Goal: Information Seeking & Learning: Learn about a topic

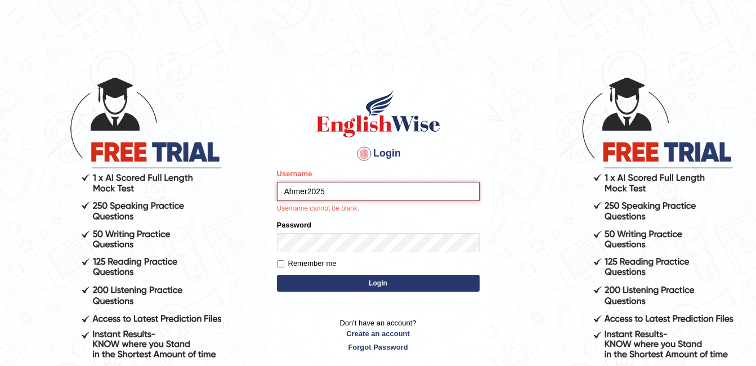
type input "Ahmer2025"
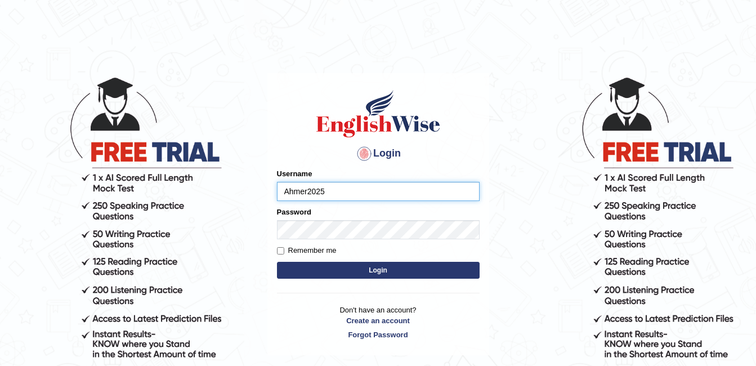
type input "Ahmer2025"
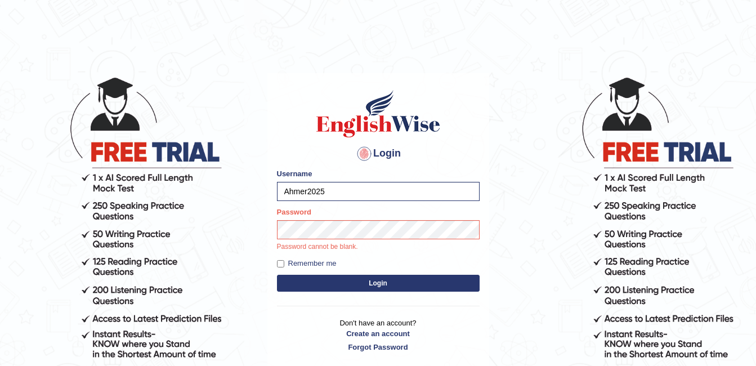
click at [417, 278] on button "Login" at bounding box center [378, 283] width 203 height 17
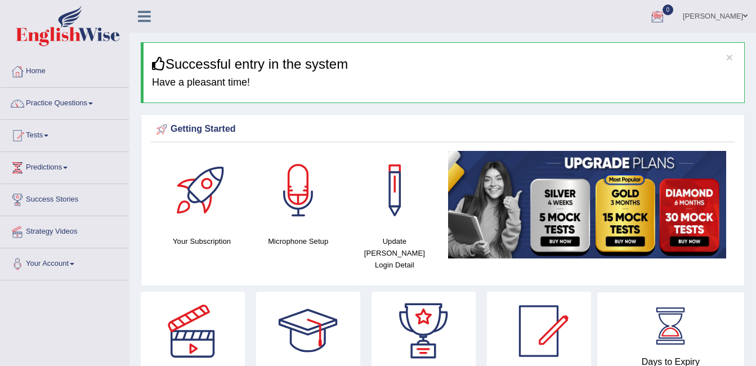
click at [654, 30] on ul "Ahmer Afzal Toggle navigation Username: Ahmer2025 Access Type: Online Subscript…" at bounding box center [537, 16] width 439 height 32
click at [61, 108] on link "Practice Questions" at bounding box center [65, 102] width 128 height 28
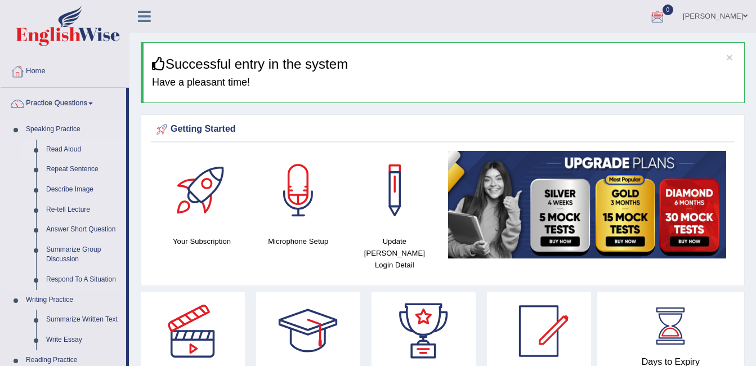
click at [63, 146] on link "Read Aloud" at bounding box center [83, 150] width 85 height 20
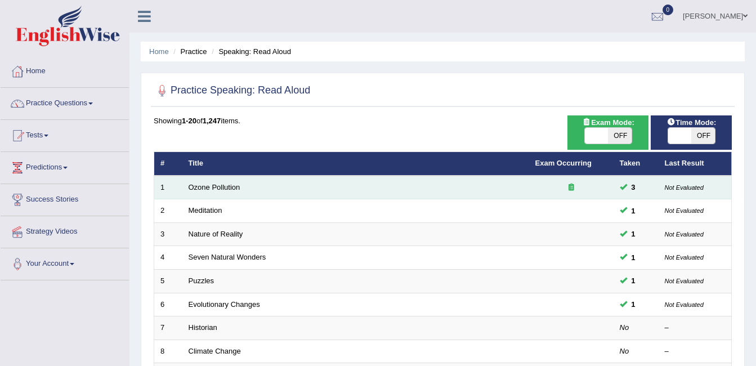
click at [648, 192] on td "3" at bounding box center [636, 188] width 45 height 24
click at [682, 190] on small "Not Evaluated" at bounding box center [684, 187] width 39 height 7
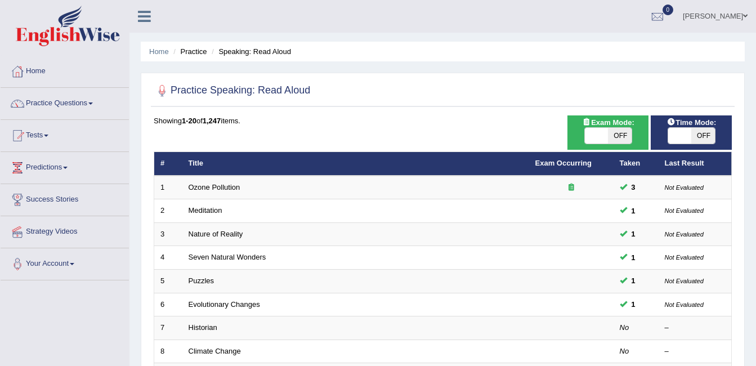
click at [707, 135] on span "OFF" at bounding box center [703, 136] width 24 height 16
checkbox input "true"
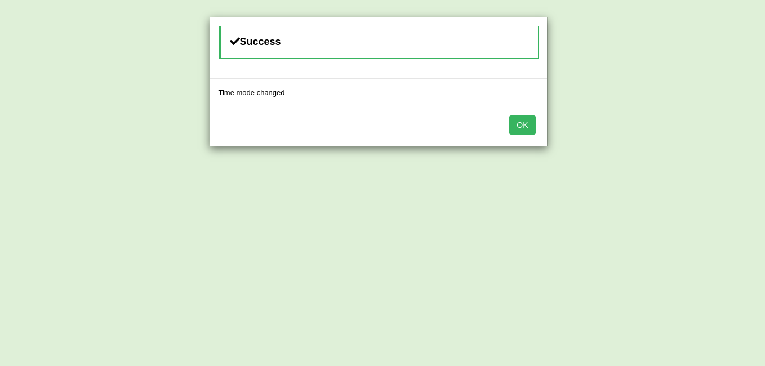
click at [522, 120] on button "OK" at bounding box center [522, 124] width 26 height 19
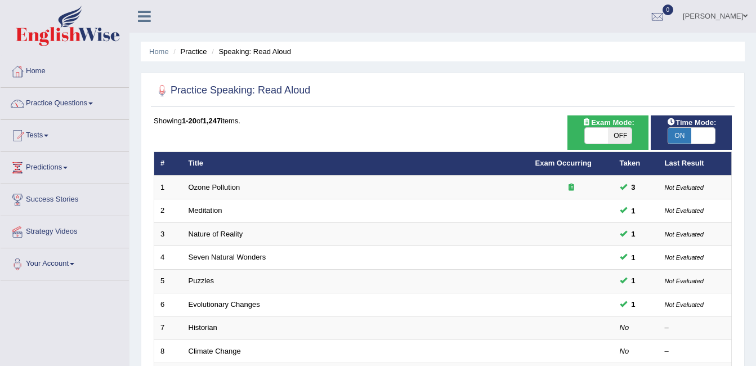
click at [623, 137] on span "OFF" at bounding box center [620, 136] width 24 height 16
checkbox input "true"
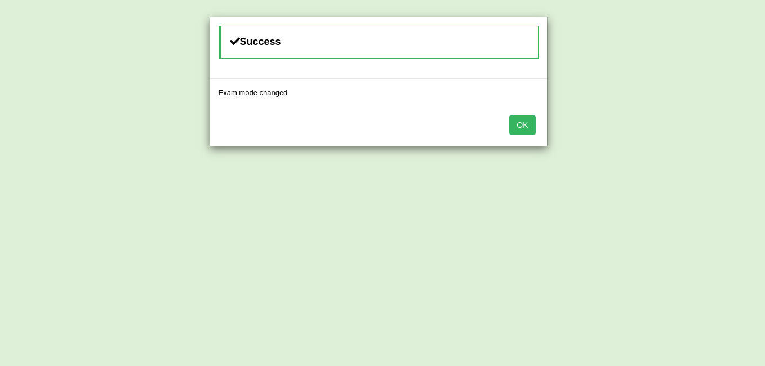
click at [521, 129] on button "OK" at bounding box center [522, 124] width 26 height 19
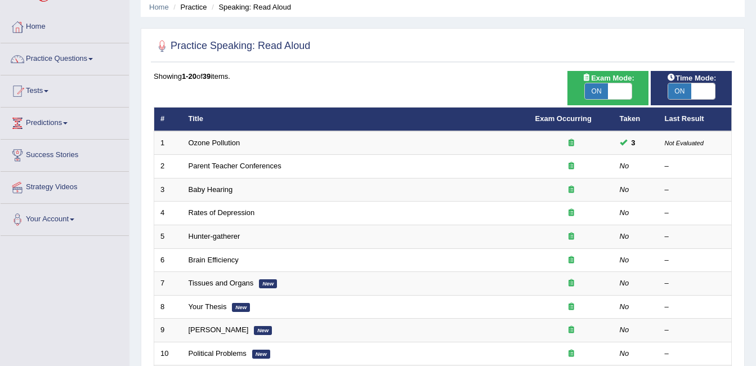
scroll to position [45, 0]
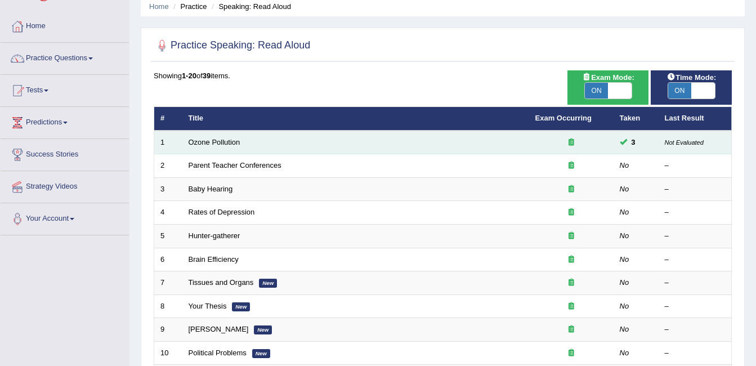
click at [623, 142] on span at bounding box center [623, 141] width 7 height 7
click at [569, 140] on icon at bounding box center [572, 142] width 6 height 7
click at [220, 142] on link "Ozone Pollution" at bounding box center [215, 142] width 52 height 8
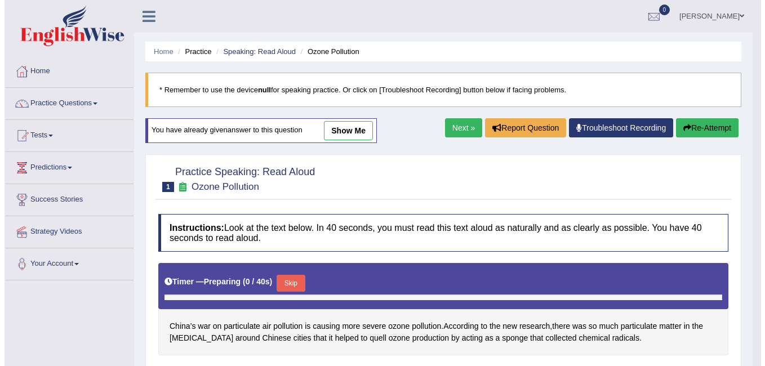
scroll to position [23, 0]
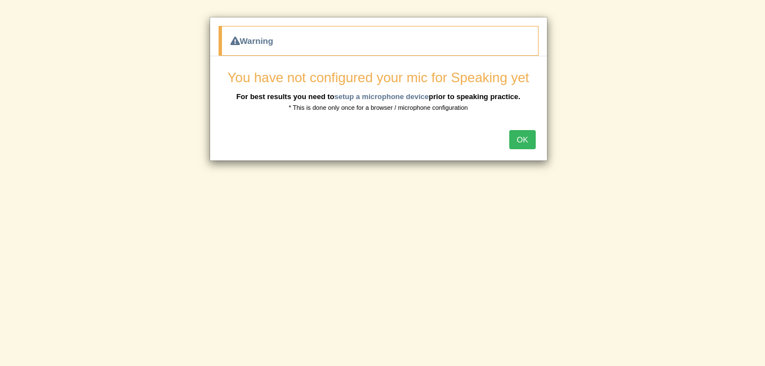
click at [516, 139] on button "OK" at bounding box center [522, 139] width 26 height 19
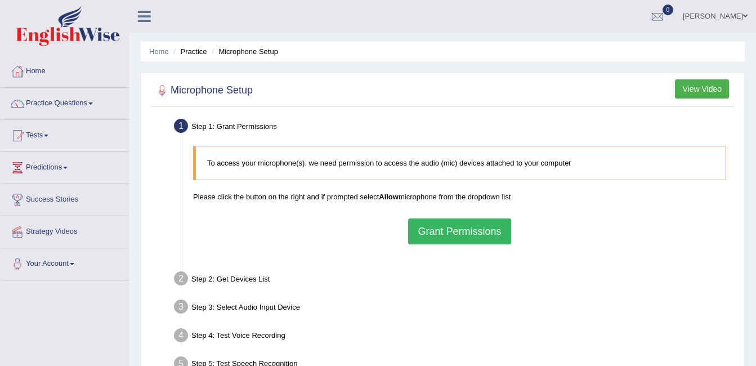
scroll to position [23, 0]
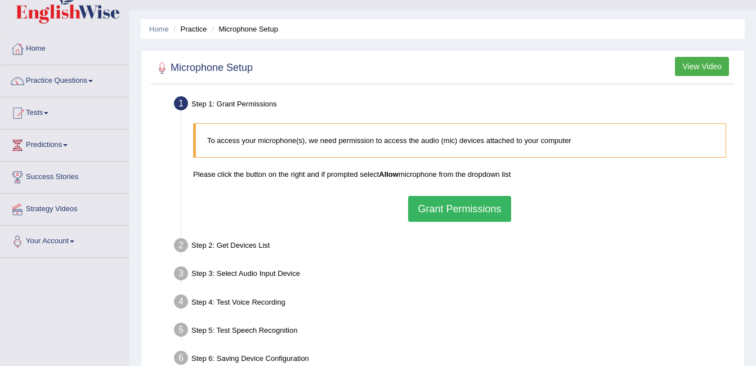
click at [463, 198] on button "Grant Permissions" at bounding box center [459, 209] width 102 height 26
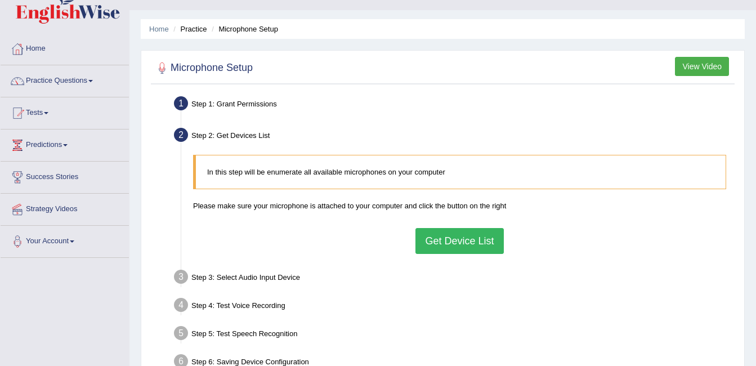
click at [449, 240] on button "Get Device List" at bounding box center [460, 241] width 88 height 26
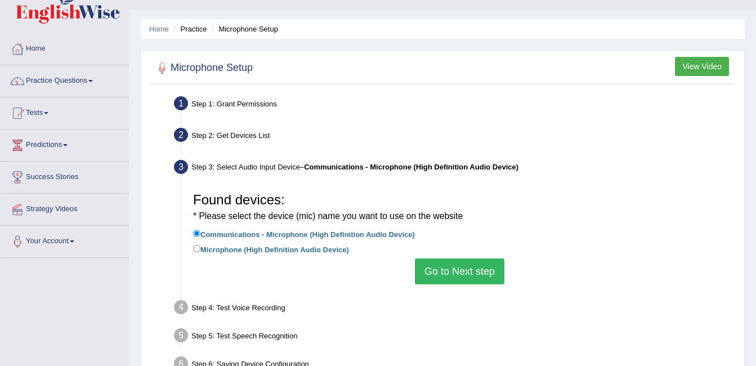
click at [453, 271] on button "Go to Next step" at bounding box center [460, 271] width 90 height 26
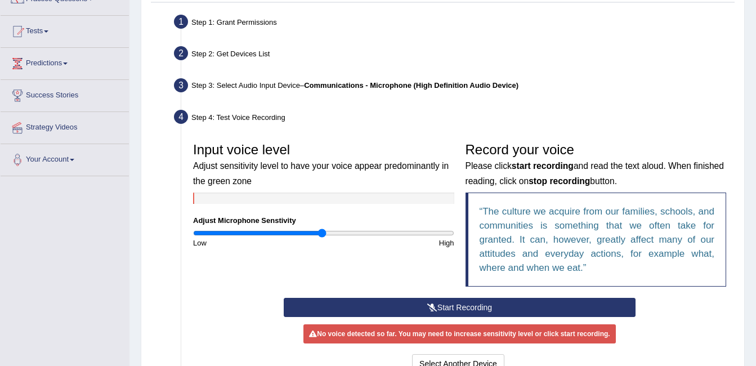
scroll to position [110, 0]
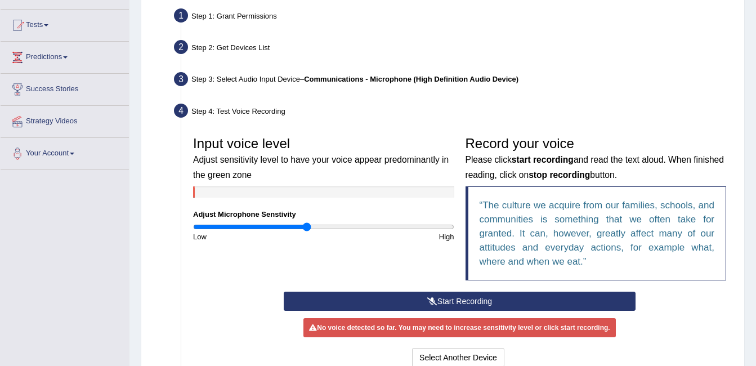
drag, startPoint x: 321, startPoint y: 228, endPoint x: 308, endPoint y: 233, distance: 13.7
click at [308, 231] on input "range" at bounding box center [323, 226] width 261 height 9
click at [375, 290] on div "Input voice level Adjust sensitivity level to have your voice appear predominan…" at bounding box center [459, 211] width 544 height 161
click at [384, 302] on button "Start Recording" at bounding box center [460, 301] width 352 height 19
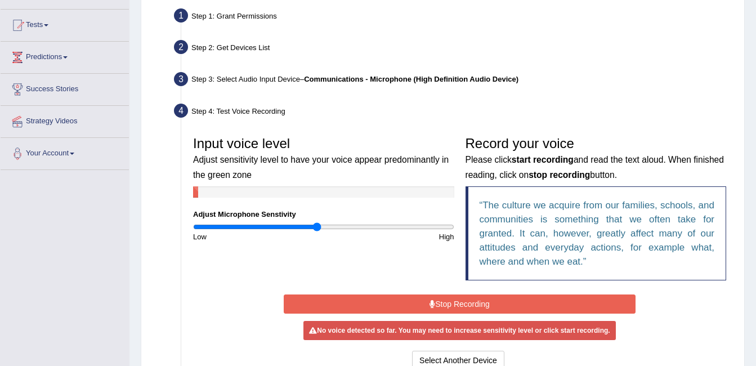
drag, startPoint x: 309, startPoint y: 225, endPoint x: 317, endPoint y: 229, distance: 8.8
click at [317, 229] on input "range" at bounding box center [323, 226] width 261 height 9
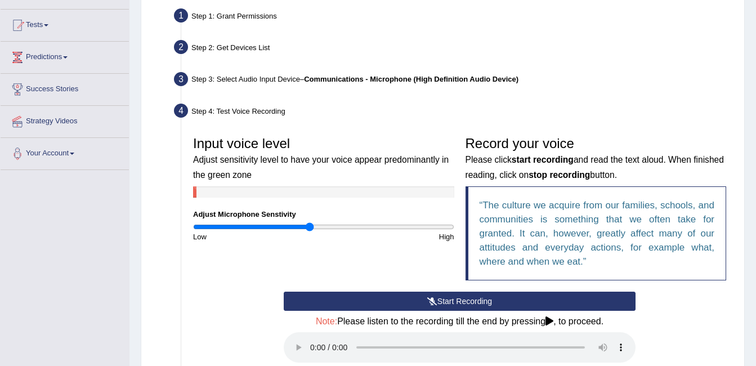
drag, startPoint x: 317, startPoint y: 229, endPoint x: 310, endPoint y: 231, distance: 7.1
click at [310, 231] on input "range" at bounding box center [323, 226] width 261 height 9
click at [647, 337] on div "Start Recording Stop Recording Note: Please listen to the recording till the en…" at bounding box center [459, 358] width 544 height 133
drag, startPoint x: 312, startPoint y: 224, endPoint x: 304, endPoint y: 234, distance: 12.8
click at [304, 231] on input "range" at bounding box center [323, 226] width 261 height 9
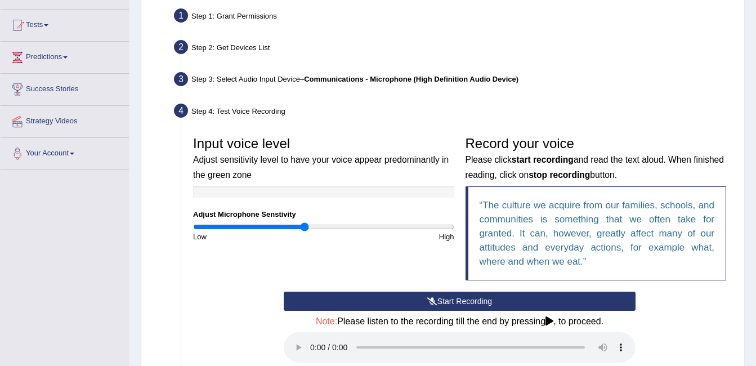
click at [402, 297] on button "Start Recording" at bounding box center [460, 301] width 352 height 19
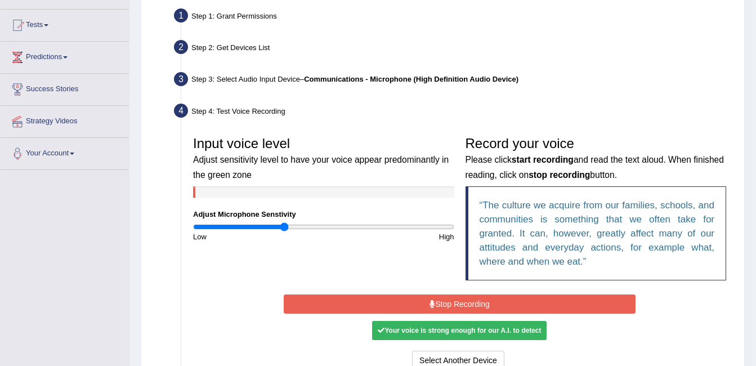
drag, startPoint x: 302, startPoint y: 227, endPoint x: 284, endPoint y: 228, distance: 17.5
click at [284, 228] on input "range" at bounding box center [323, 226] width 261 height 9
click at [366, 297] on button "Stop Recording" at bounding box center [460, 303] width 352 height 19
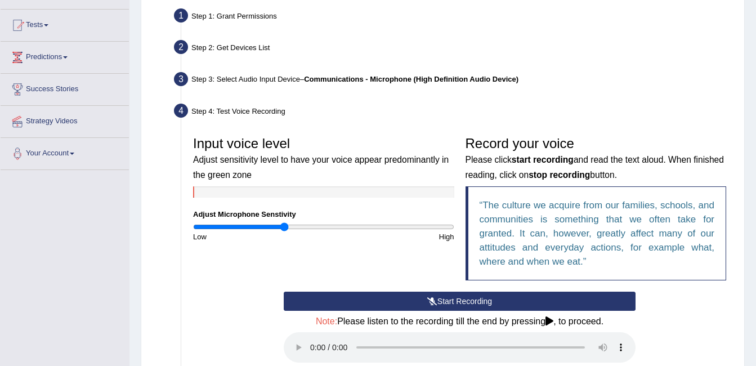
click at [366, 297] on button "Start Recording" at bounding box center [460, 301] width 352 height 19
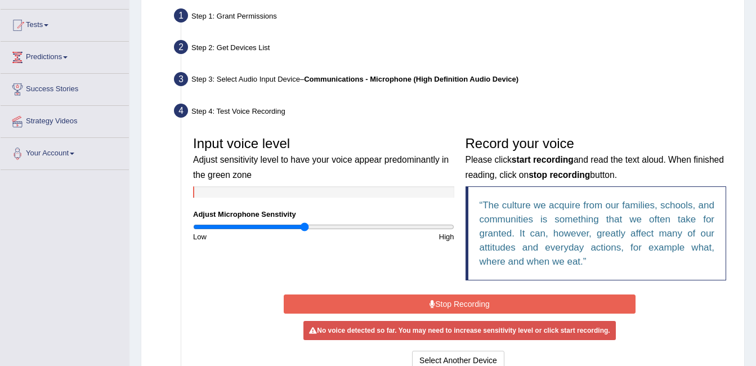
drag, startPoint x: 283, startPoint y: 225, endPoint x: 305, endPoint y: 226, distance: 22.6
click at [305, 226] on input "range" at bounding box center [323, 226] width 261 height 9
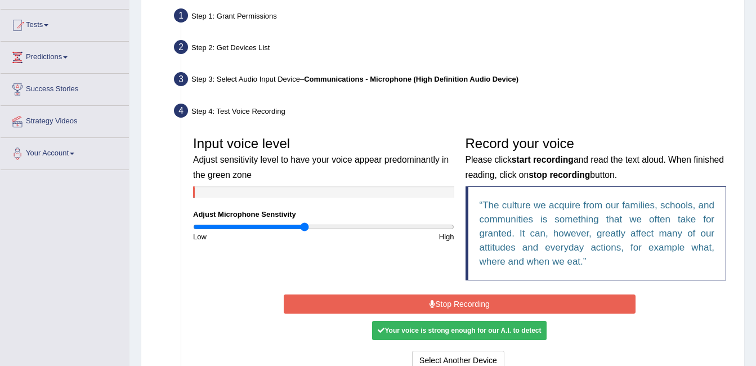
click at [523, 294] on button "Stop Recording" at bounding box center [460, 303] width 352 height 19
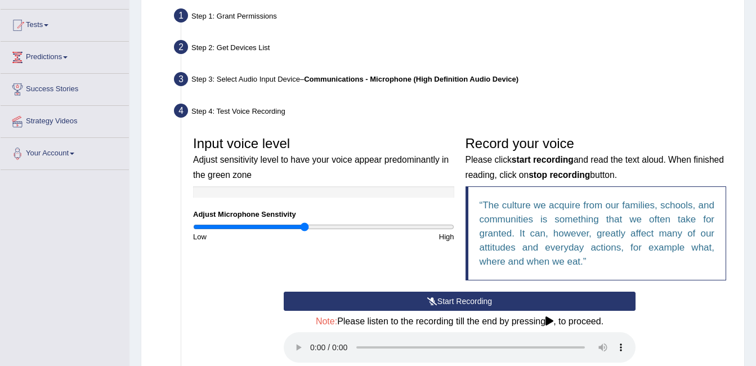
click at [514, 303] on button "Start Recording" at bounding box center [460, 301] width 352 height 19
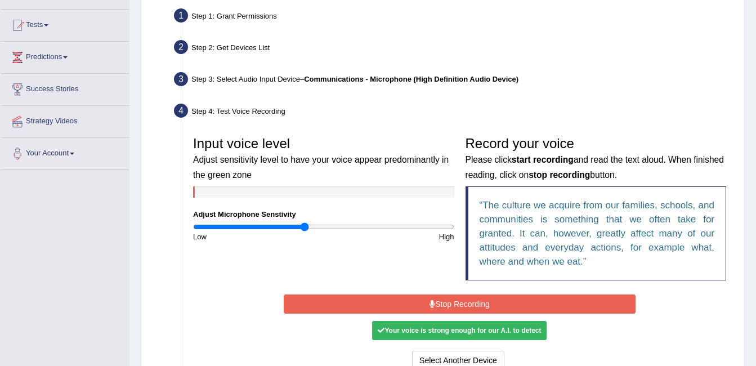
click at [514, 303] on button "Stop Recording" at bounding box center [460, 303] width 352 height 19
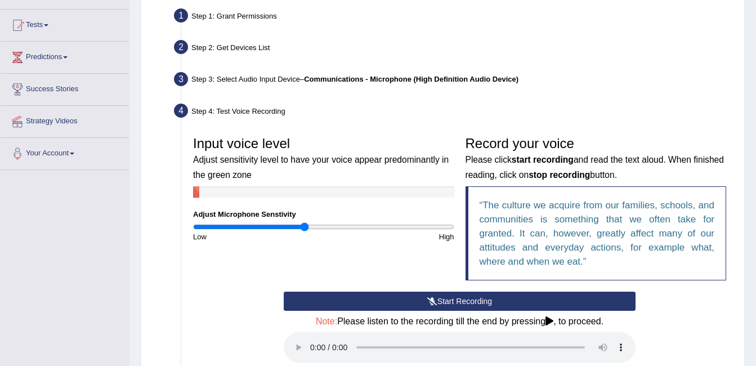
click at [514, 303] on button "Start Recording" at bounding box center [460, 301] width 352 height 19
click at [547, 295] on button "Start Recording" at bounding box center [460, 301] width 352 height 19
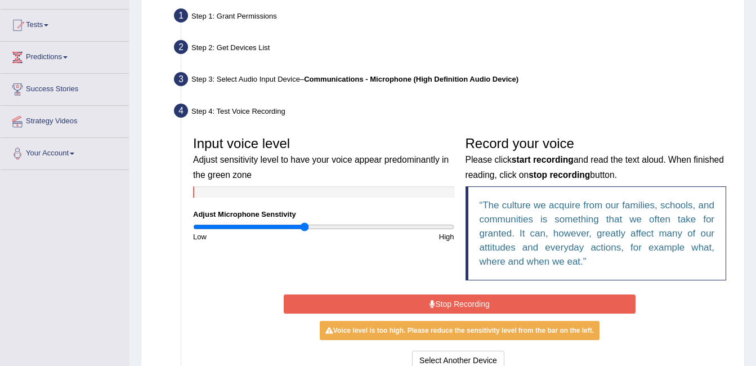
click at [303, 223] on input "range" at bounding box center [323, 226] width 261 height 9
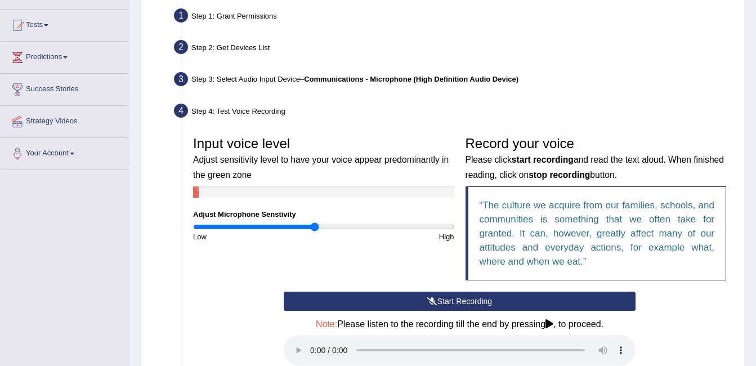
drag, startPoint x: 303, startPoint y: 223, endPoint x: 316, endPoint y: 225, distance: 12.6
click at [316, 225] on input "range" at bounding box center [323, 226] width 261 height 9
type input "0.96"
click at [316, 225] on input "range" at bounding box center [323, 226] width 261 height 9
click at [382, 302] on button "Start Recording" at bounding box center [460, 301] width 352 height 19
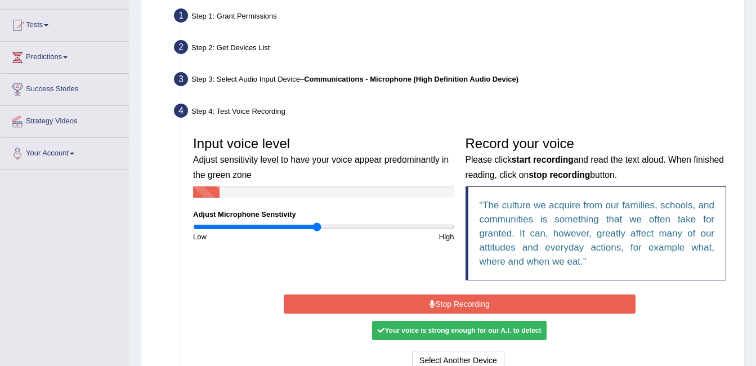
click at [382, 302] on button "Stop Recording" at bounding box center [460, 303] width 352 height 19
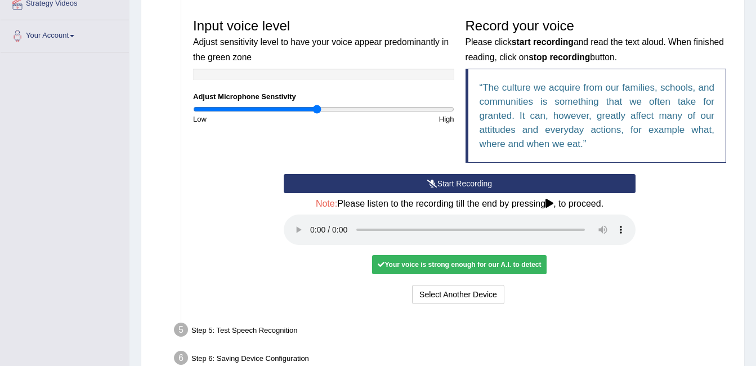
scroll to position [233, 0]
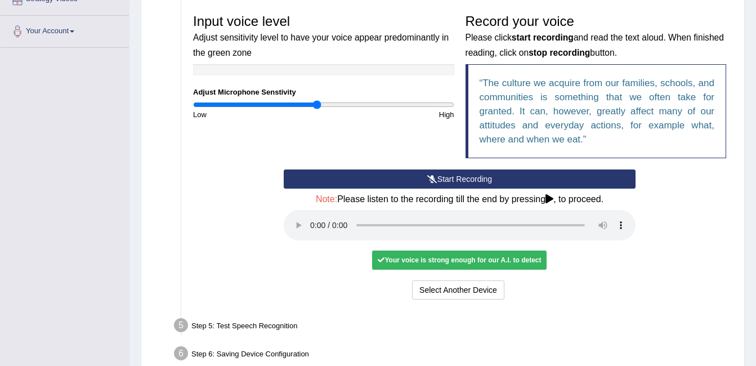
click at [688, 270] on div "Start Recording Stop Recording Note: Please listen to the recording till the en…" at bounding box center [459, 235] width 544 height 133
click at [436, 309] on ul "Step 1: Grant Permissions To access your microphone(s), we need permission to a…" at bounding box center [443, 125] width 578 height 485
click at [433, 323] on div "Step 5: Test Speech Recognition" at bounding box center [454, 327] width 570 height 25
click at [276, 323] on div "Step 5: Test Speech Recognition" at bounding box center [454, 327] width 570 height 25
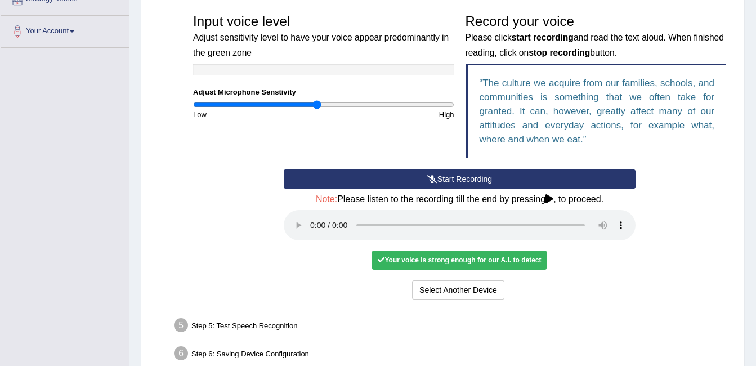
click at [276, 323] on div "Step 5: Test Speech Recognition" at bounding box center [454, 327] width 570 height 25
click at [140, 315] on div "Home Practice Microphone Setup You have already completed the setup earlier wit…" at bounding box center [442, 81] width 627 height 629
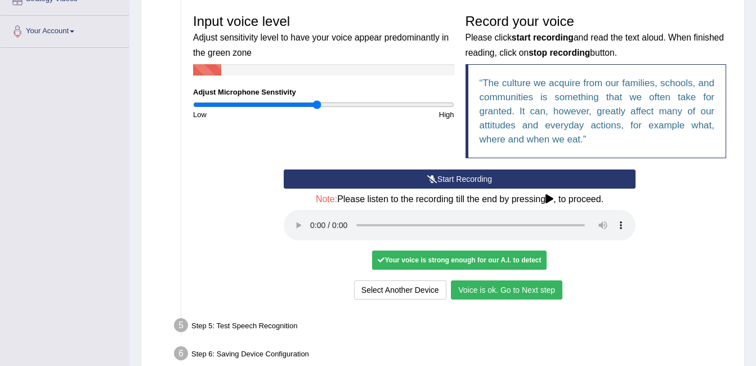
click at [506, 294] on button "Voice is ok. Go to Next step" at bounding box center [506, 289] width 111 height 19
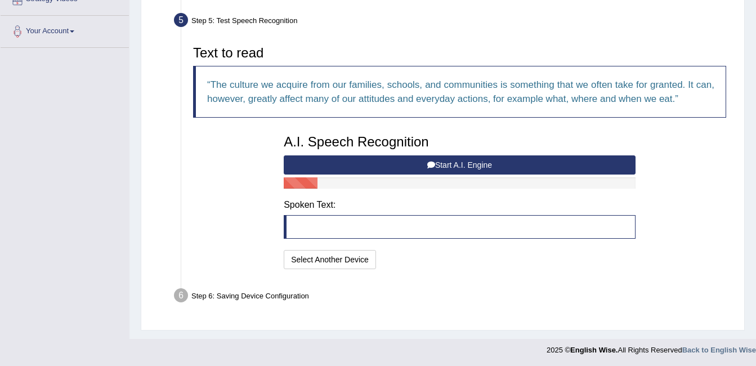
click at [488, 164] on button "Start A.I. Engine" at bounding box center [460, 164] width 352 height 19
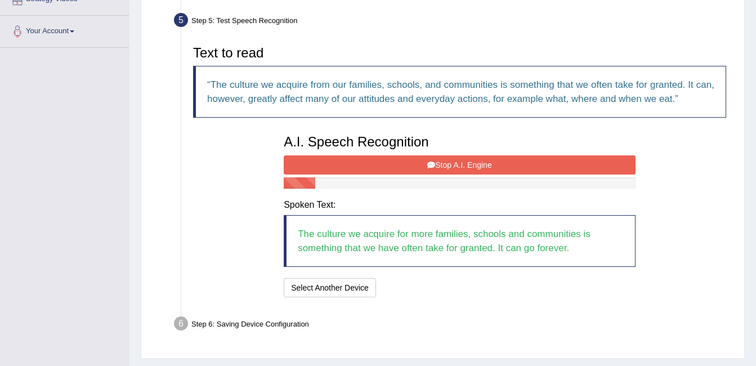
click at [488, 164] on button "Stop A.I. Engine" at bounding box center [460, 164] width 352 height 19
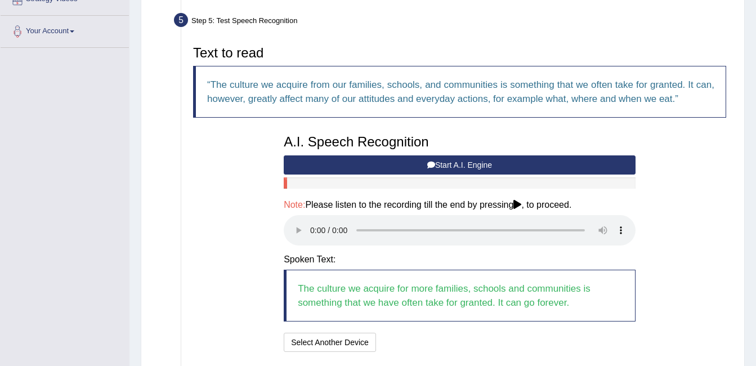
click at [449, 164] on button "Start A.I. Engine" at bounding box center [460, 164] width 352 height 19
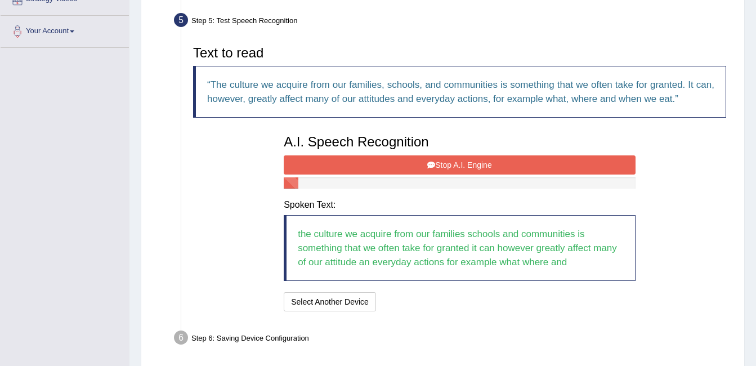
click at [449, 164] on button "Stop A.I. Engine" at bounding box center [460, 164] width 352 height 19
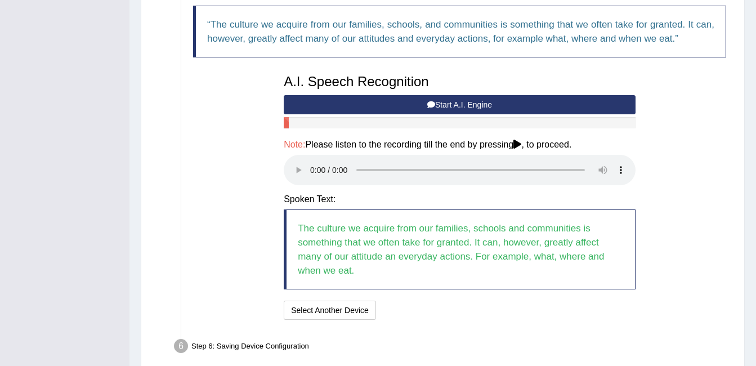
scroll to position [345, 0]
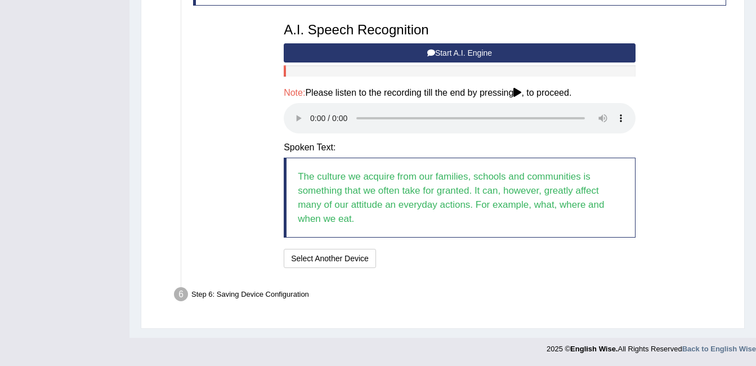
click at [669, 178] on div "Text to read The culture we acquire from our families, schools, and communities…" at bounding box center [459, 99] width 544 height 343
click at [444, 257] on button "Speech is ok. Go to Last step" at bounding box center [440, 258] width 118 height 19
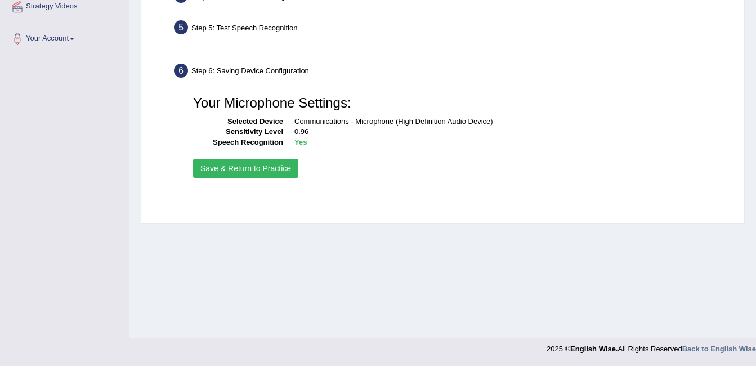
scroll to position [225, 0]
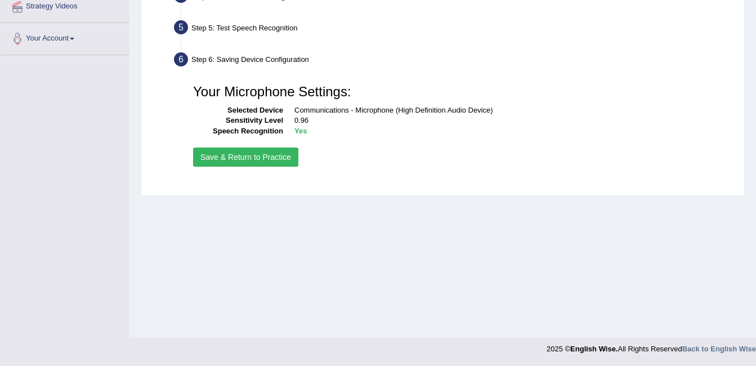
click at [279, 157] on button "Save & Return to Practice" at bounding box center [245, 157] width 105 height 19
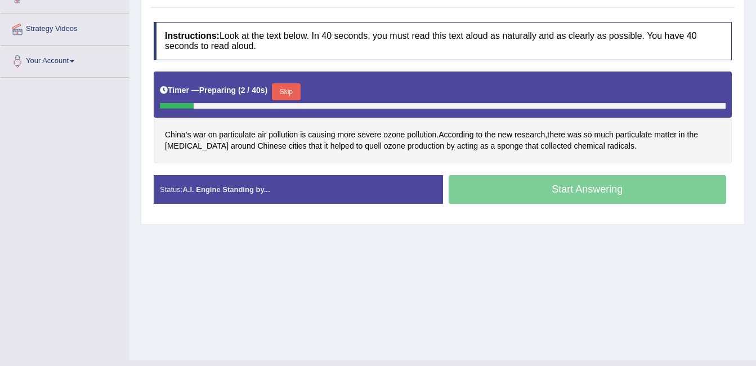
scroll to position [180, 0]
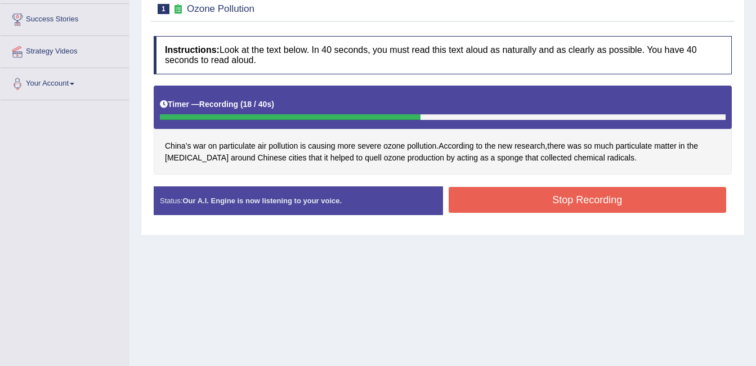
click at [559, 199] on button "Stop Recording" at bounding box center [588, 200] width 278 height 26
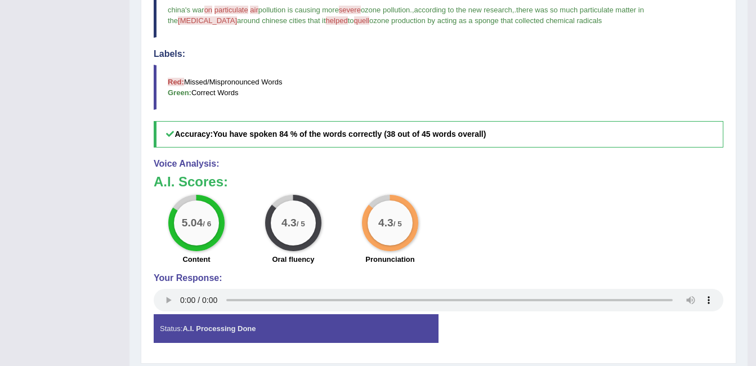
scroll to position [430, 0]
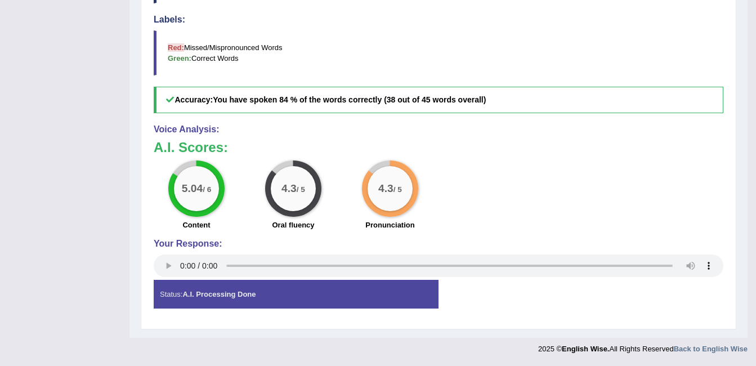
click at [396, 189] on small "/ 5" at bounding box center [398, 190] width 8 height 8
click at [392, 221] on label "Pronunciation" at bounding box center [389, 225] width 49 height 11
click at [239, 293] on strong "A.I. Processing Done" at bounding box center [218, 294] width 73 height 8
click at [240, 294] on strong "A.I. Processing Done" at bounding box center [218, 294] width 73 height 8
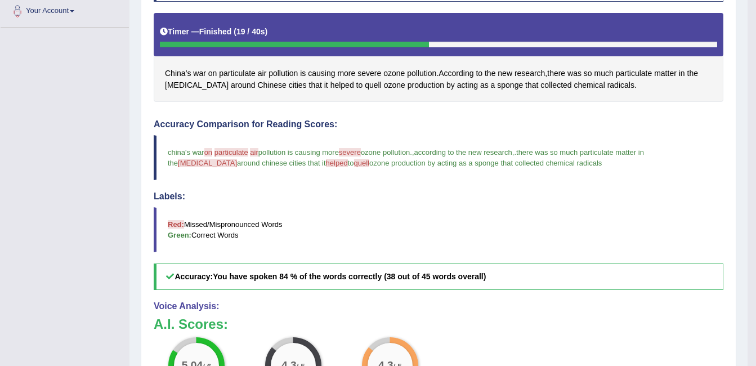
scroll to position [252, 0]
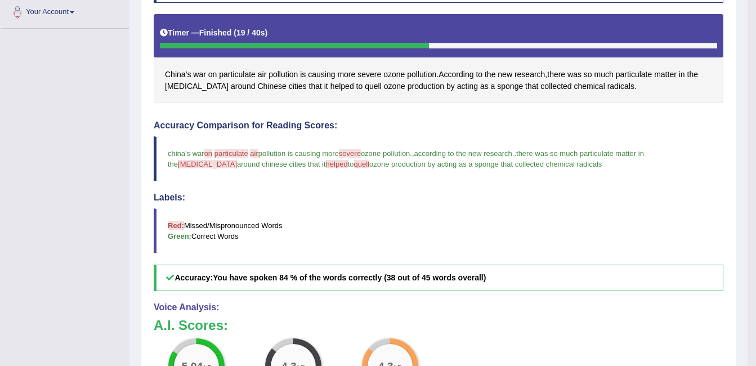
drag, startPoint x: 751, startPoint y: 181, endPoint x: 760, endPoint y: 187, distance: 11.4
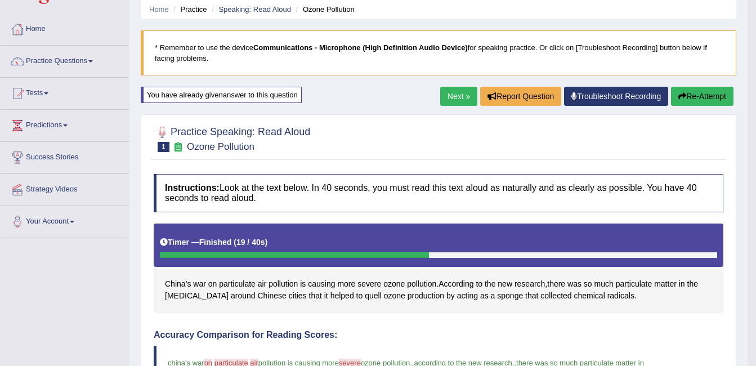
scroll to position [37, 0]
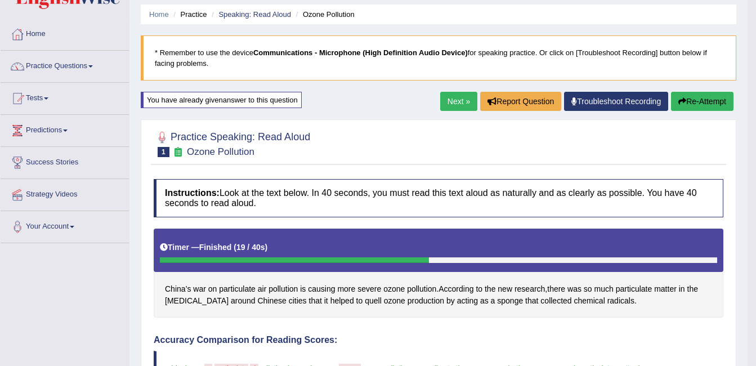
click at [699, 99] on button "Re-Attempt" at bounding box center [702, 101] width 62 height 19
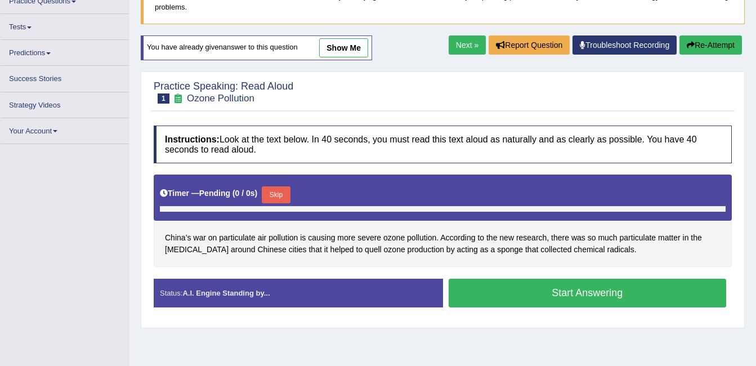
scroll to position [199, 0]
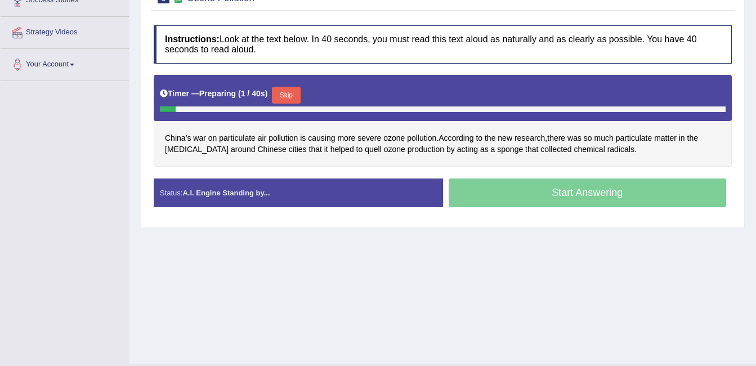
click at [614, 187] on div "Start Answering" at bounding box center [587, 194] width 289 height 32
click at [611, 198] on div "Start Answering" at bounding box center [587, 194] width 289 height 32
click at [295, 95] on button "Skip" at bounding box center [290, 95] width 28 height 17
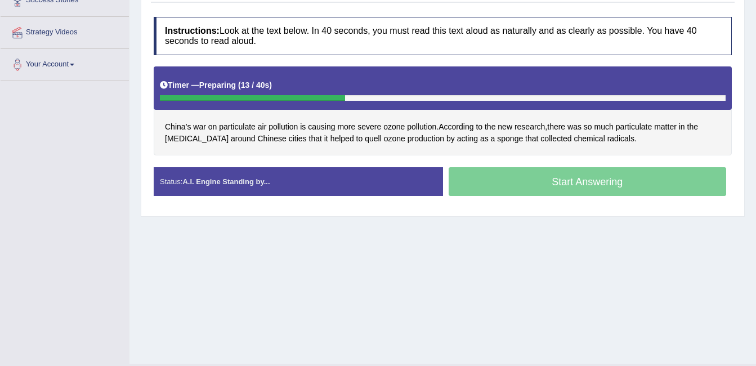
click at [295, 95] on div at bounding box center [252, 98] width 185 height 6
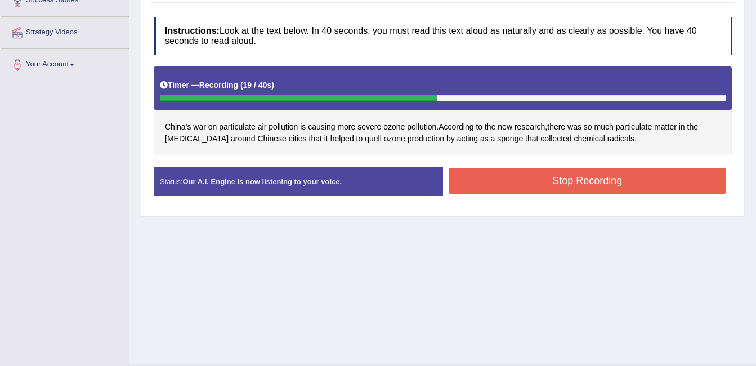
click at [498, 191] on button "Stop Recording" at bounding box center [588, 181] width 278 height 26
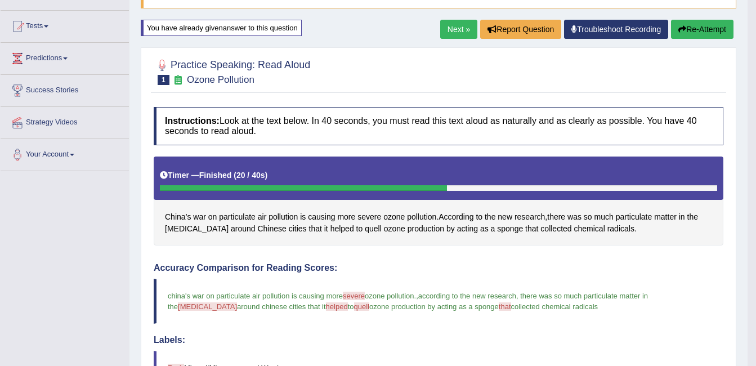
scroll to position [87, 0]
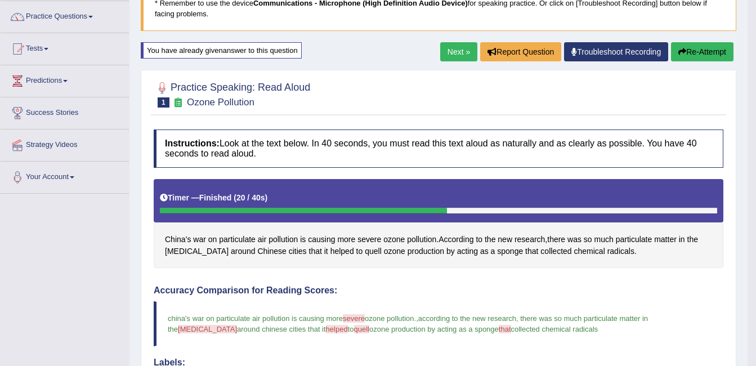
click at [683, 52] on icon "button" at bounding box center [682, 52] width 8 height 8
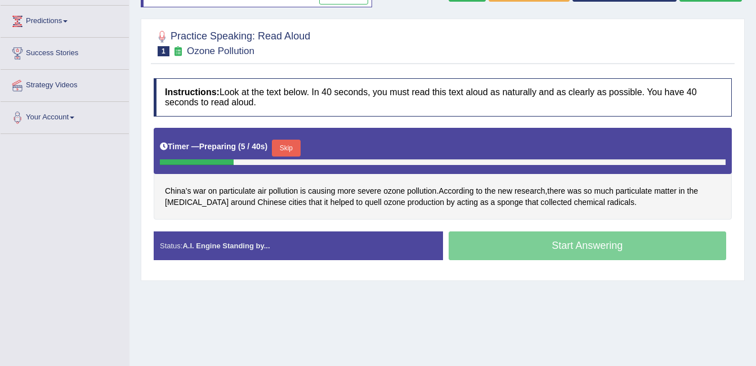
click at [291, 141] on button "Skip" at bounding box center [286, 148] width 28 height 17
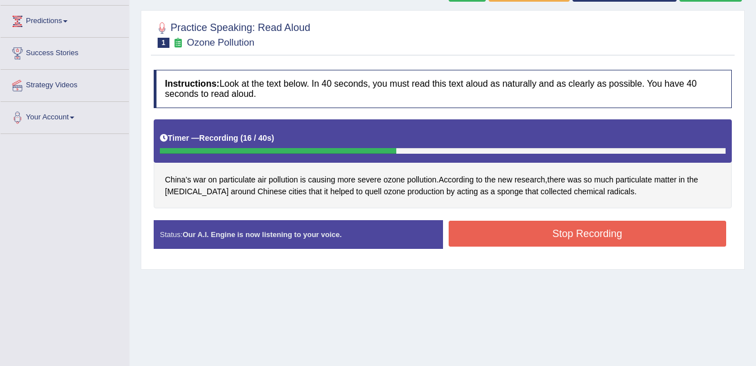
click at [498, 231] on button "Stop Recording" at bounding box center [588, 234] width 278 height 26
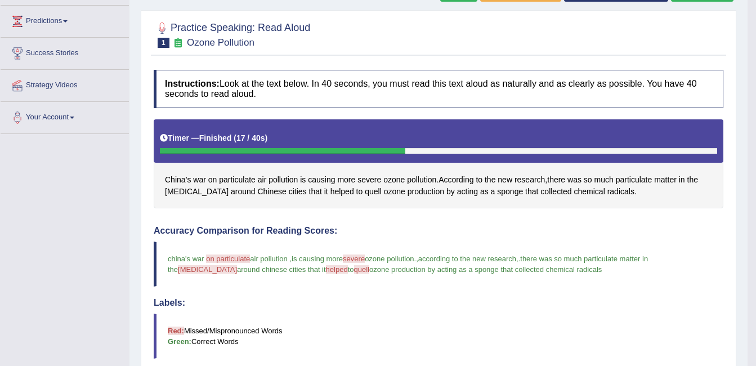
scroll to position [56, 0]
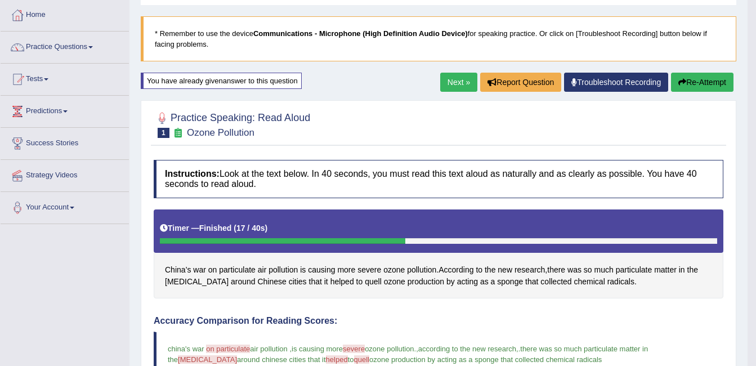
click at [704, 87] on button "Re-Attempt" at bounding box center [702, 82] width 62 height 19
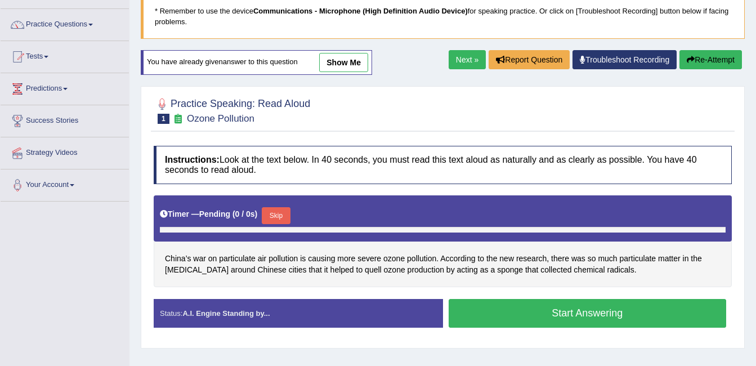
scroll to position [214, 0]
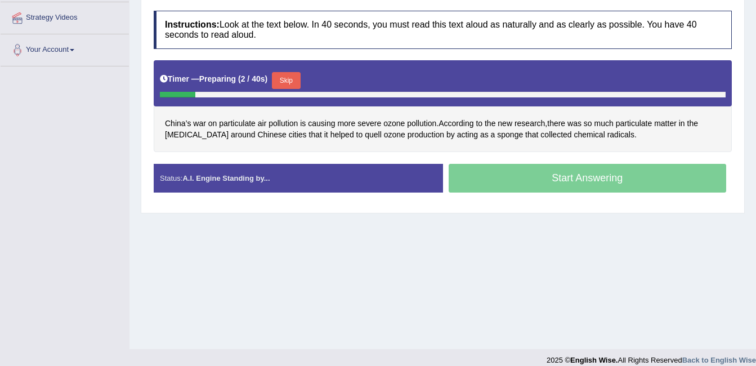
click at [289, 79] on button "Skip" at bounding box center [286, 80] width 28 height 17
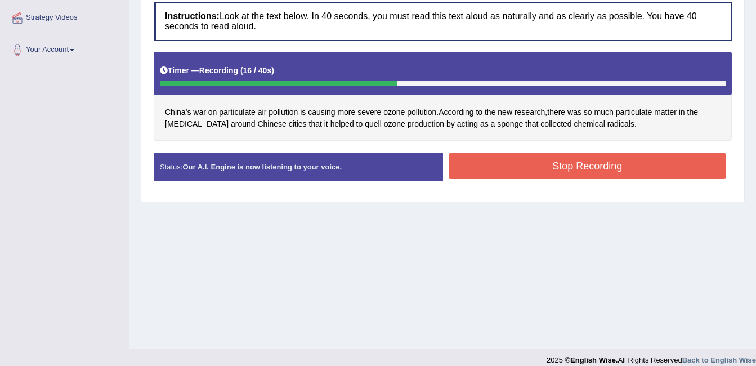
click at [474, 161] on button "Stop Recording" at bounding box center [588, 166] width 278 height 26
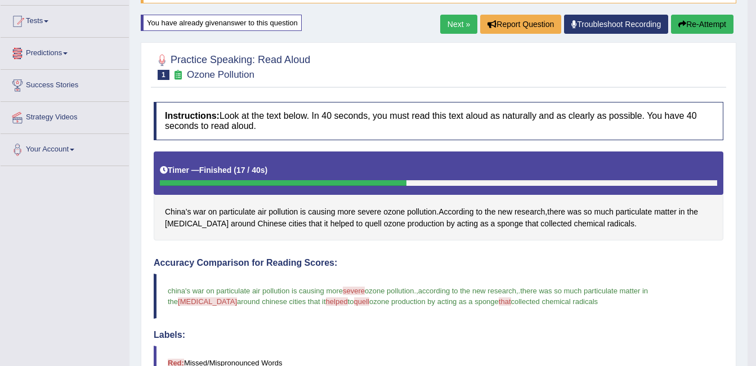
scroll to position [47, 0]
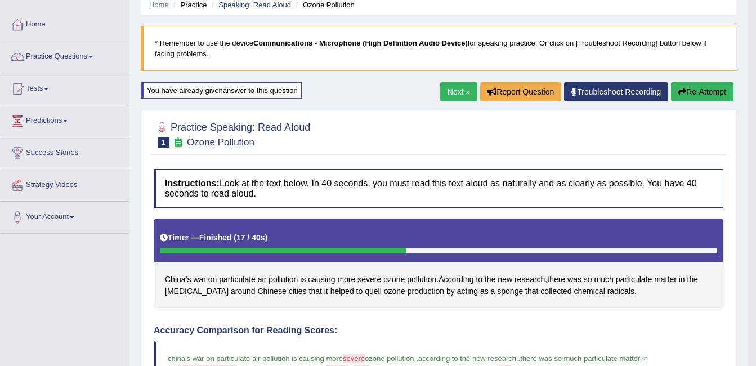
click at [95, 52] on link "Practice Questions" at bounding box center [65, 55] width 128 height 28
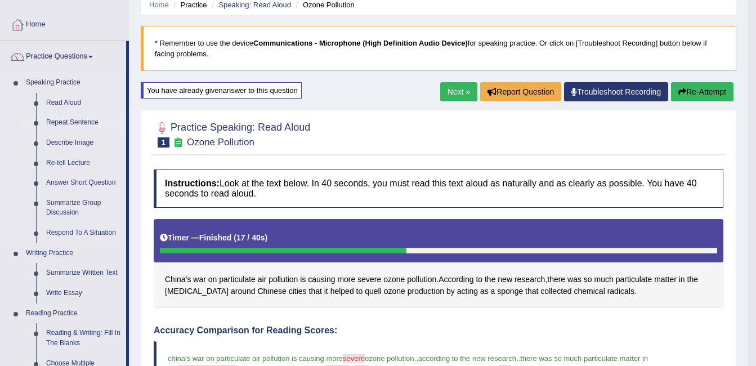
click at [60, 123] on link "Repeat Sentence" at bounding box center [83, 123] width 85 height 20
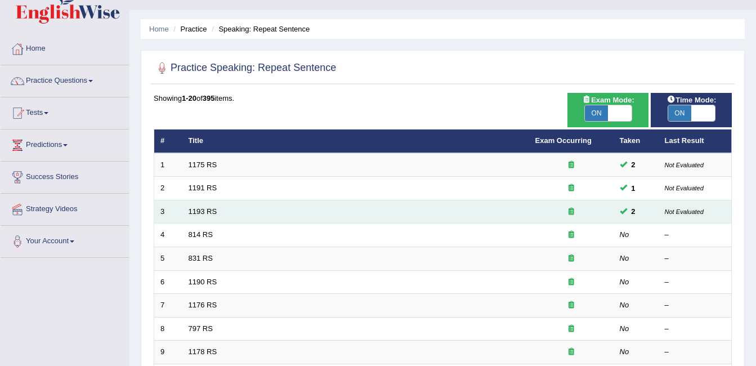
scroll to position [68, 0]
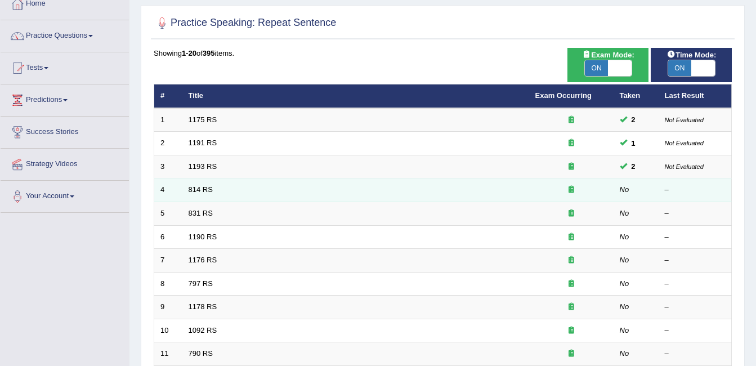
click at [571, 192] on icon at bounding box center [572, 189] width 6 height 7
click at [198, 185] on td "814 RS" at bounding box center [355, 190] width 347 height 24
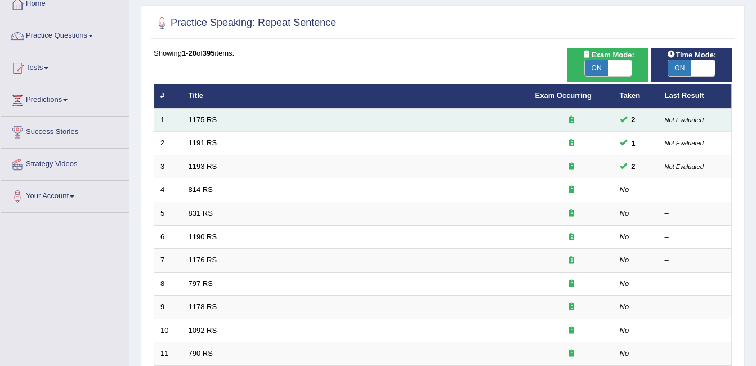
click at [194, 118] on link "1175 RS" at bounding box center [203, 119] width 29 height 8
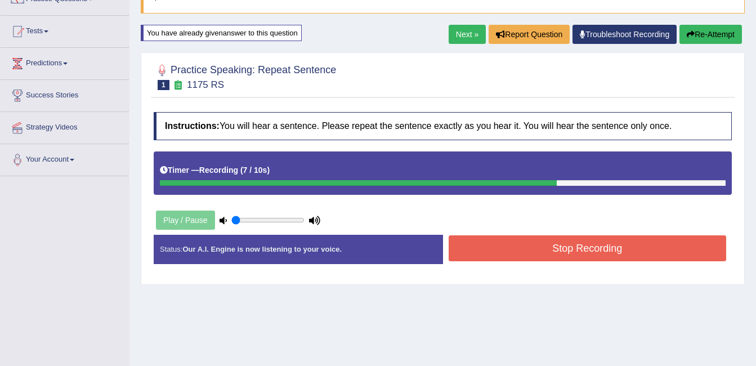
scroll to position [23, 0]
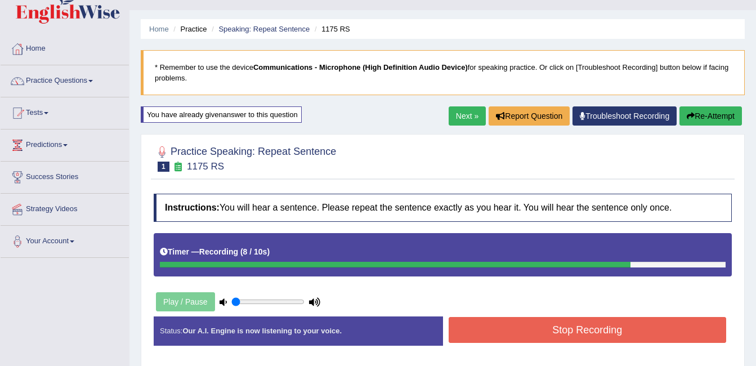
click at [717, 120] on button "Re-Attempt" at bounding box center [711, 115] width 62 height 19
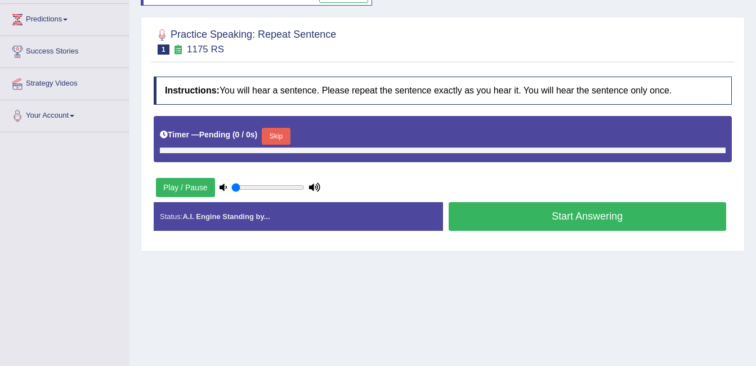
scroll to position [158, 0]
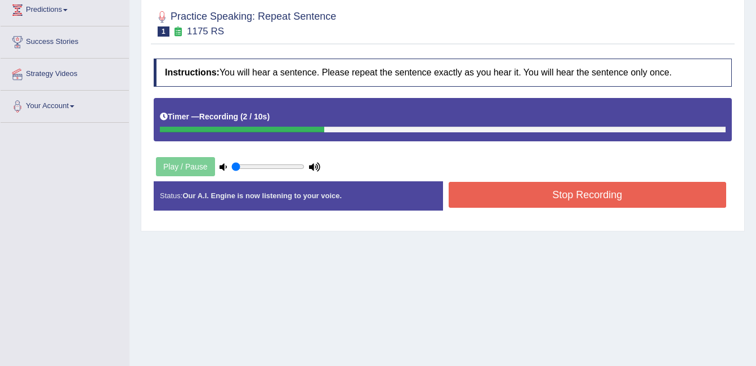
click at [643, 190] on button "Stop Recording" at bounding box center [588, 195] width 278 height 26
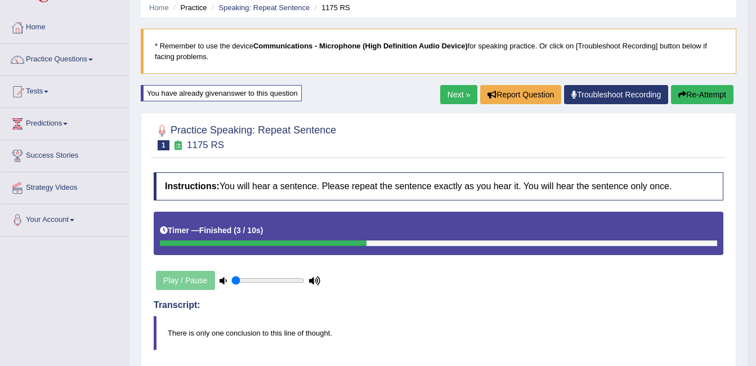
scroll to position [0, 0]
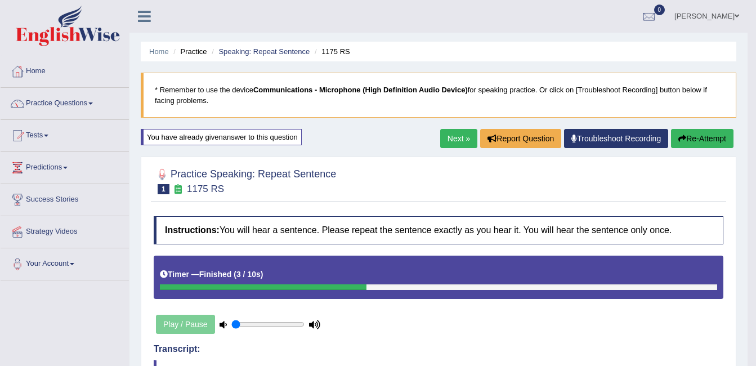
click at [453, 141] on link "Next »" at bounding box center [458, 138] width 37 height 19
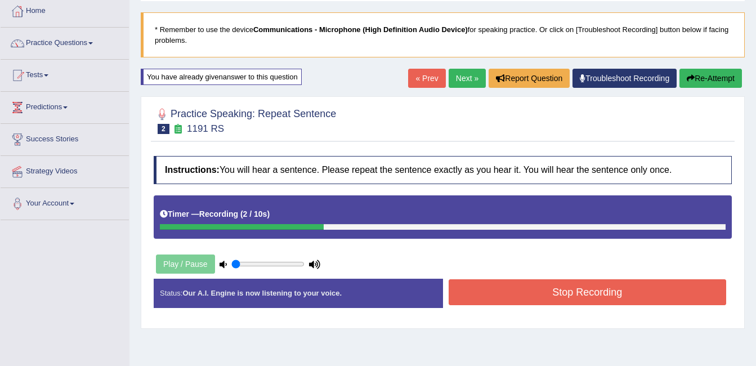
scroll to position [90, 0]
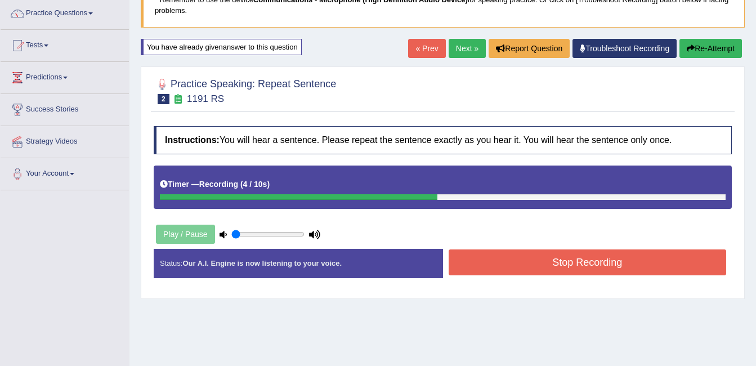
click at [559, 253] on button "Stop Recording" at bounding box center [588, 262] width 278 height 26
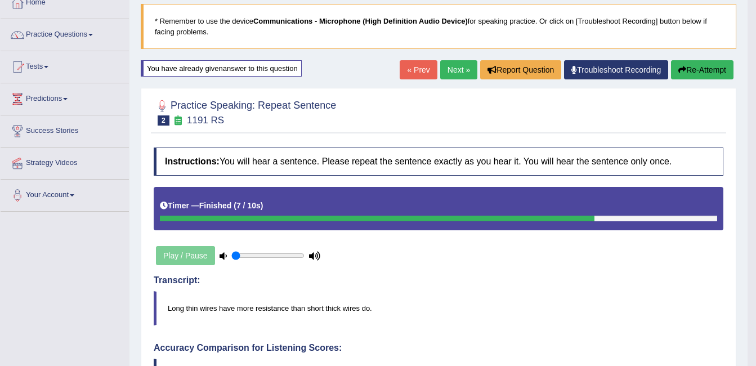
scroll to position [68, 0]
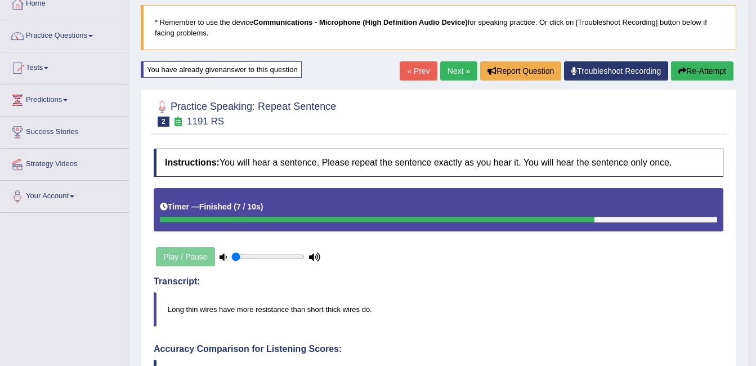
click at [689, 72] on button "Re-Attempt" at bounding box center [702, 70] width 62 height 19
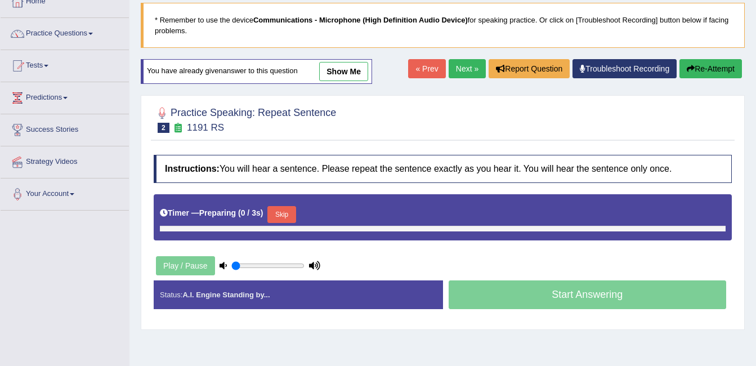
scroll to position [68, 0]
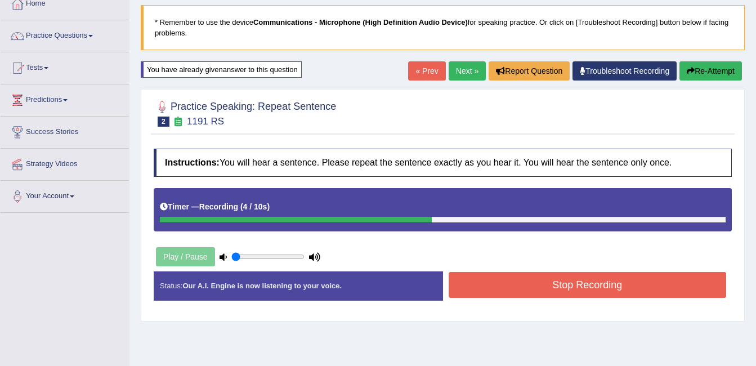
click at [645, 292] on button "Stop Recording" at bounding box center [588, 285] width 278 height 26
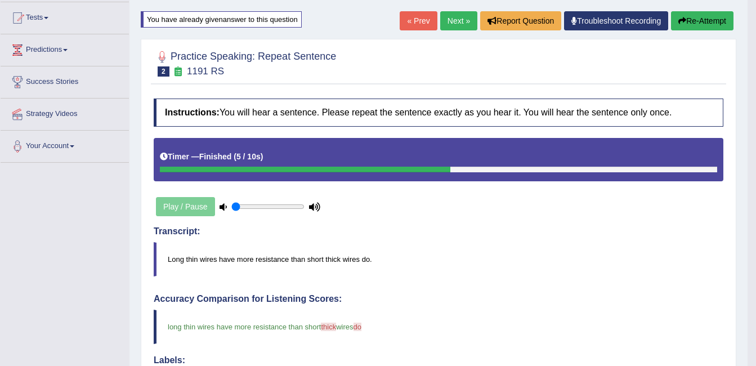
scroll to position [90, 0]
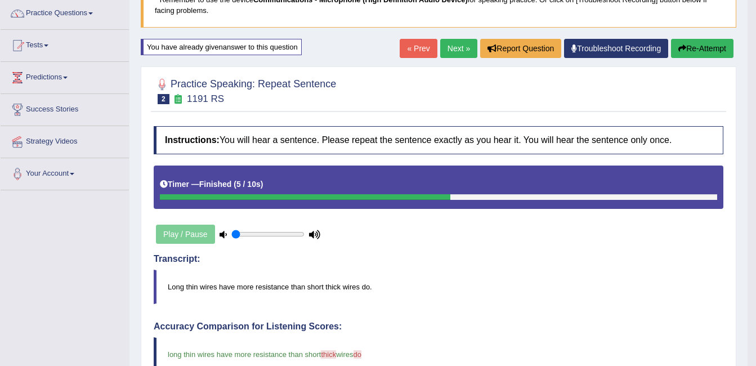
click at [717, 40] on button "Re-Attempt" at bounding box center [702, 48] width 62 height 19
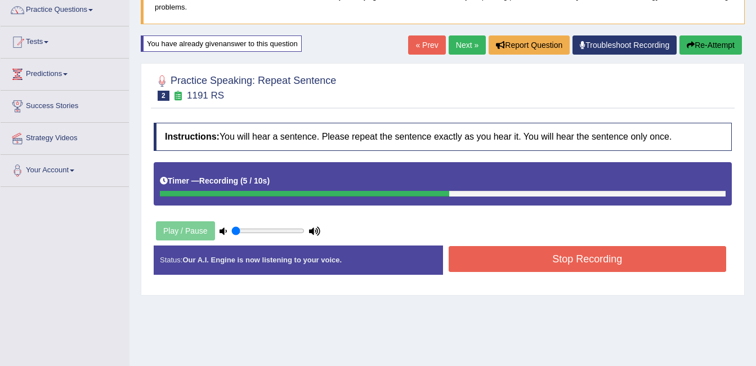
click at [508, 247] on button "Stop Recording" at bounding box center [588, 259] width 278 height 26
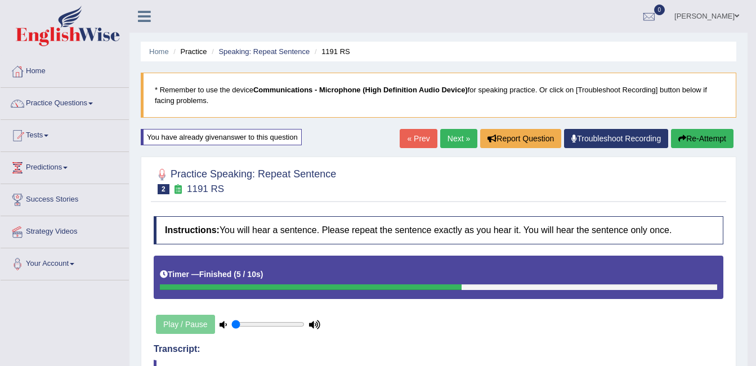
click at [456, 134] on link "Next »" at bounding box center [458, 138] width 37 height 19
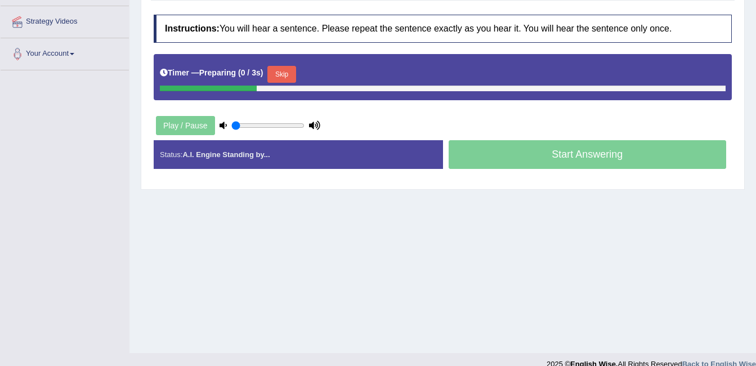
scroll to position [225, 0]
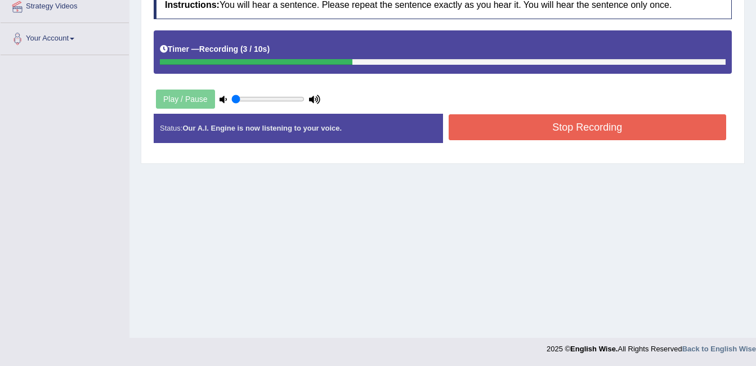
click at [456, 135] on button "Stop Recording" at bounding box center [588, 127] width 278 height 26
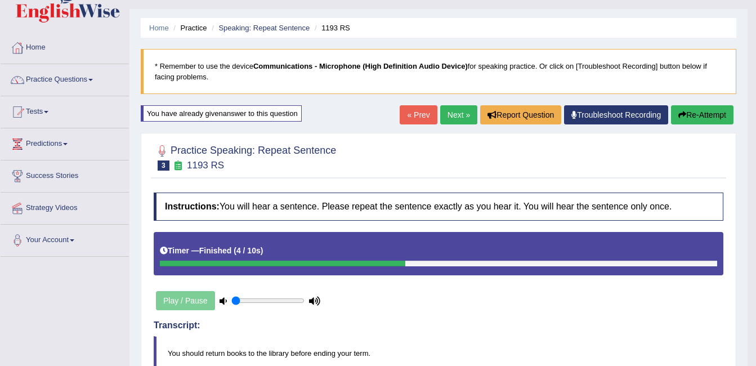
scroll to position [23, 0]
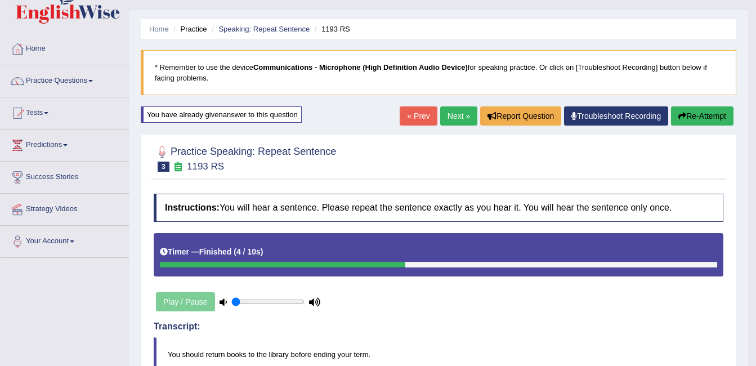
click at [715, 113] on button "Re-Attempt" at bounding box center [702, 115] width 62 height 19
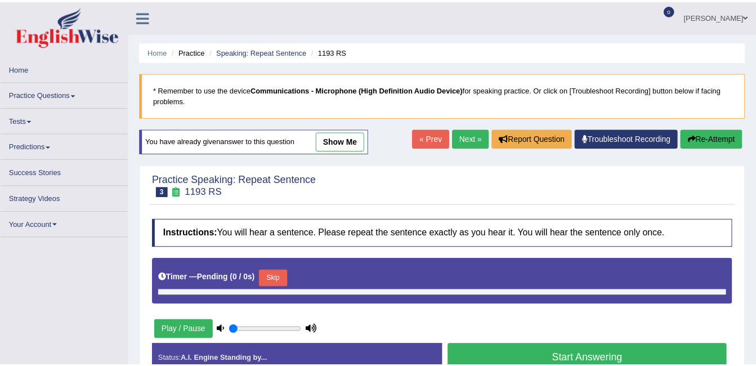
scroll to position [23, 0]
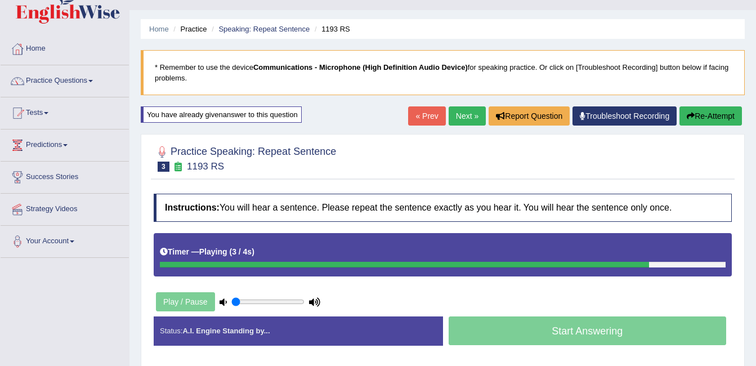
click at [474, 123] on link "Next »" at bounding box center [467, 115] width 37 height 19
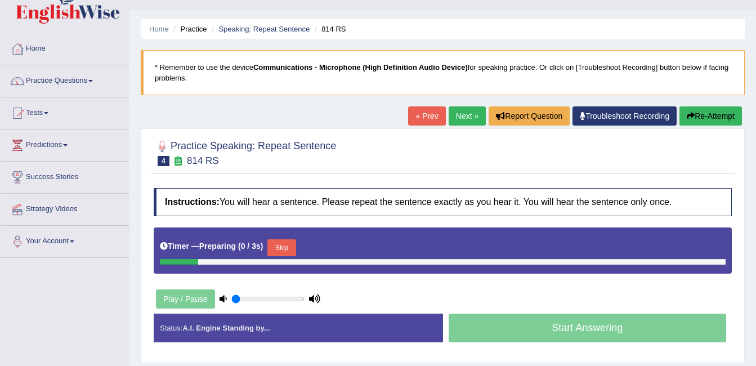
scroll to position [90, 0]
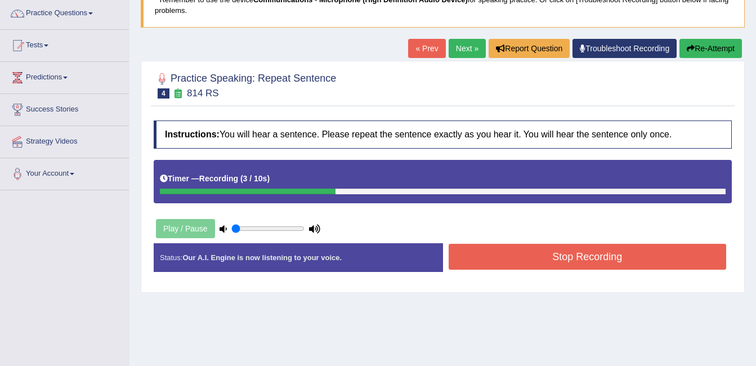
click at [612, 251] on button "Stop Recording" at bounding box center [588, 257] width 278 height 26
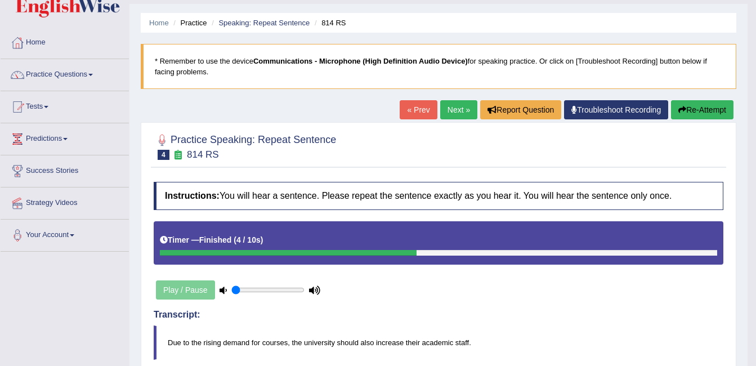
scroll to position [0, 0]
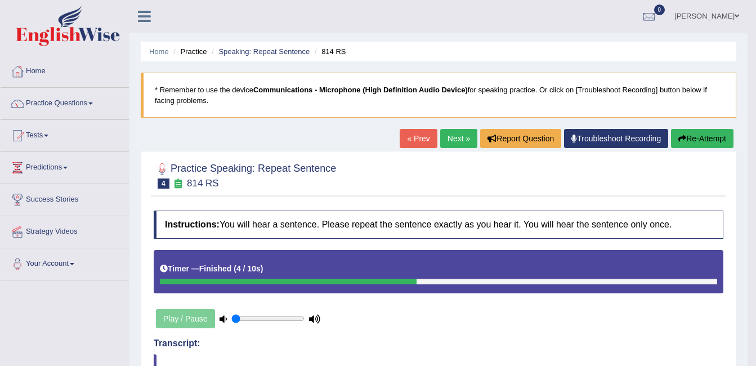
click at [725, 137] on button "Re-Attempt" at bounding box center [702, 138] width 62 height 19
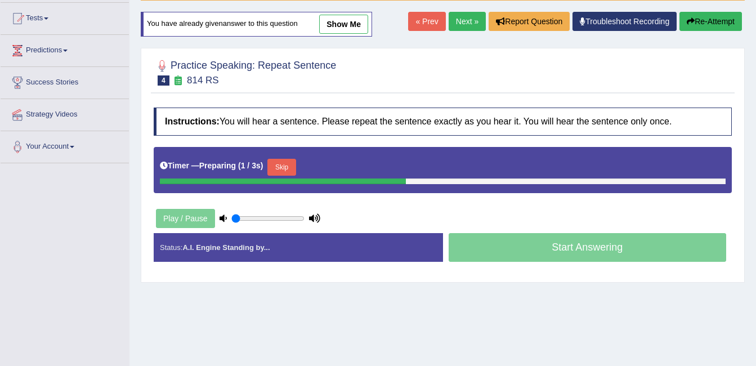
scroll to position [158, 0]
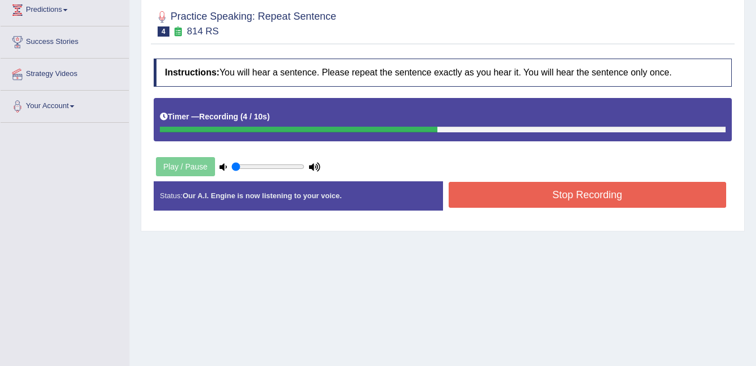
click at [551, 196] on button "Stop Recording" at bounding box center [588, 195] width 278 height 26
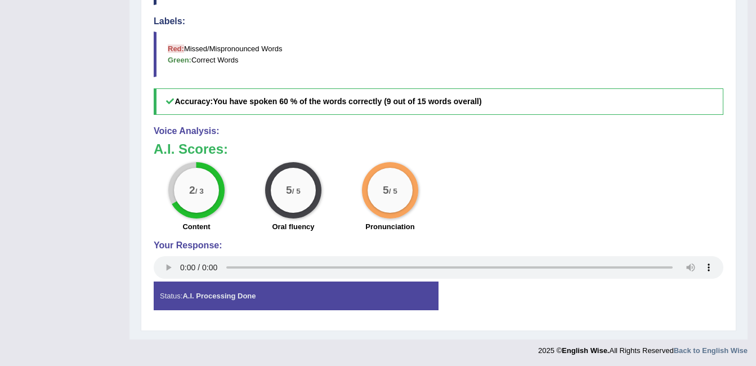
scroll to position [458, 0]
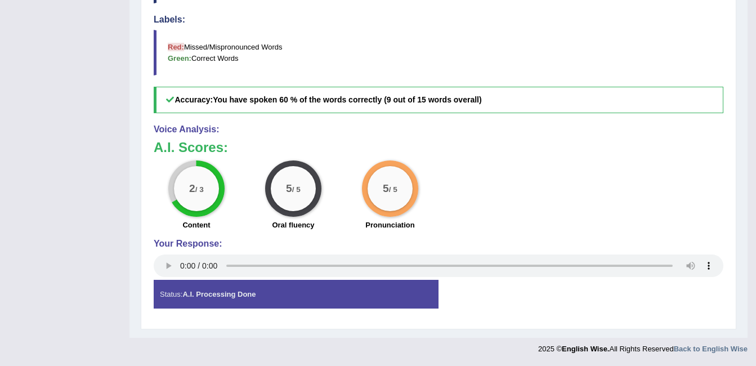
click at [186, 296] on strong "A.I. Processing Done" at bounding box center [218, 294] width 73 height 8
click at [207, 297] on strong "A.I. Processing Done" at bounding box center [218, 294] width 73 height 8
click at [207, 298] on div "Status: A.I. Processing Done" at bounding box center [296, 294] width 285 height 29
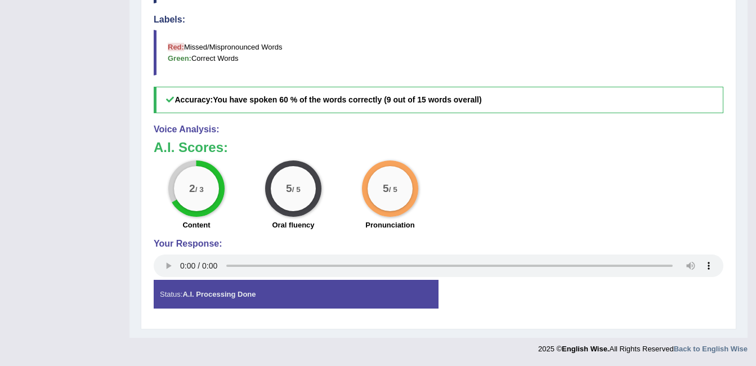
click at [207, 298] on div "Status: A.I. Processing Done" at bounding box center [296, 294] width 285 height 29
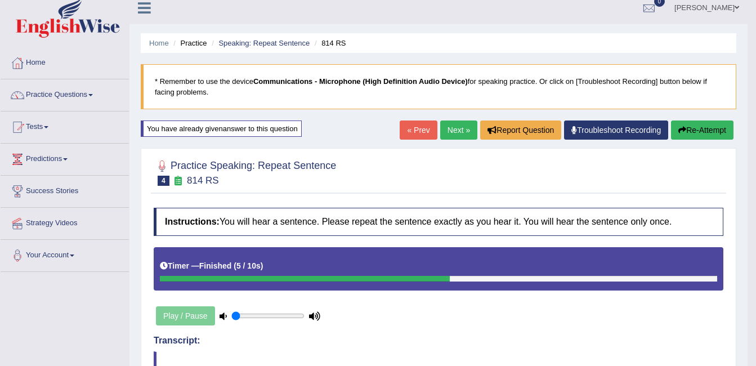
scroll to position [0, 0]
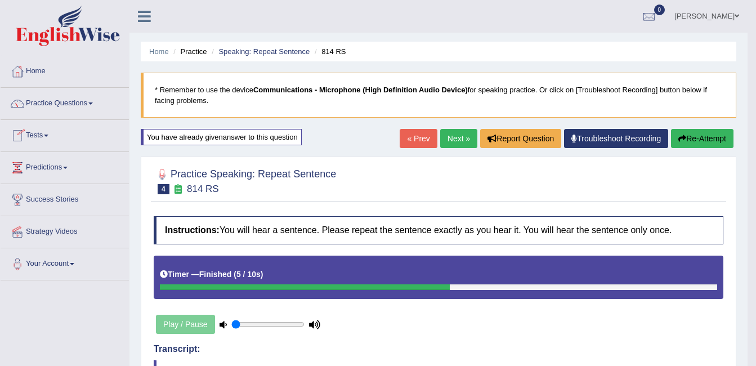
click at [99, 100] on link "Practice Questions" at bounding box center [65, 102] width 128 height 28
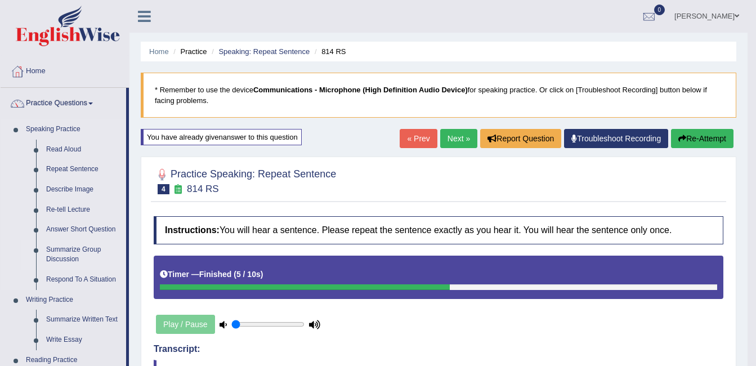
drag, startPoint x: 128, startPoint y: 113, endPoint x: 91, endPoint y: 251, distance: 143.0
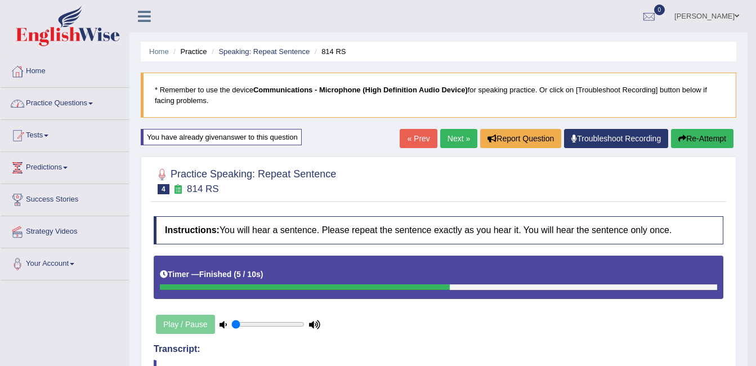
click at [99, 104] on link "Practice Questions" at bounding box center [65, 102] width 128 height 28
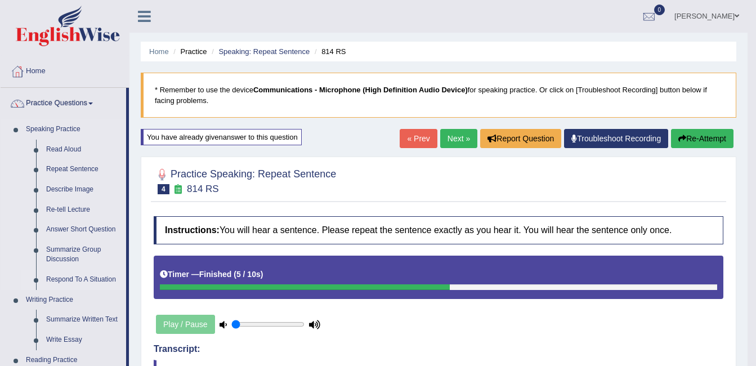
click at [70, 277] on link "Respond To A Situation" at bounding box center [83, 280] width 85 height 20
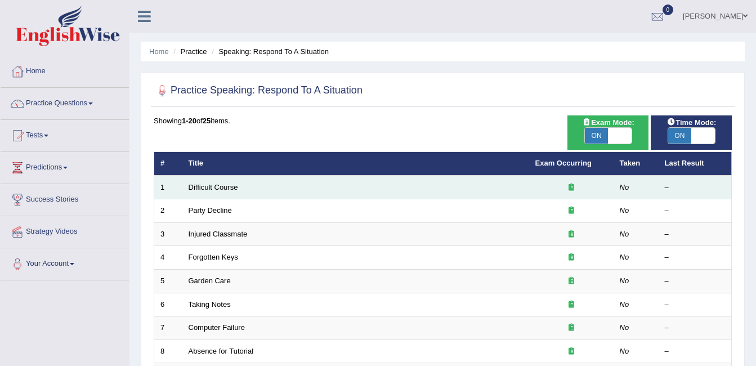
click at [620, 191] on em "No" at bounding box center [625, 187] width 10 height 8
click at [570, 190] on icon at bounding box center [572, 187] width 6 height 7
click at [218, 186] on link "Difficult Course" at bounding box center [214, 187] width 50 height 8
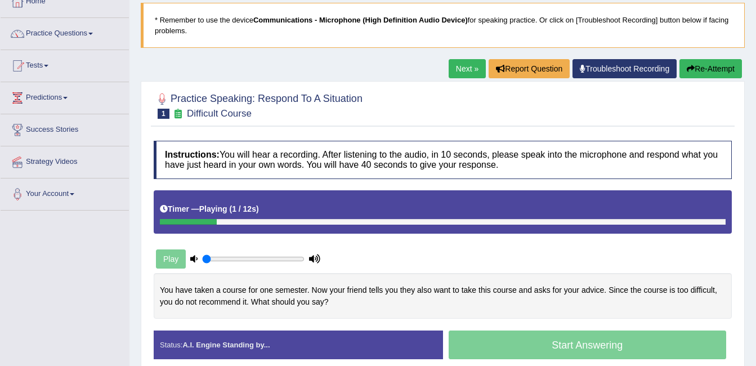
scroll to position [113, 0]
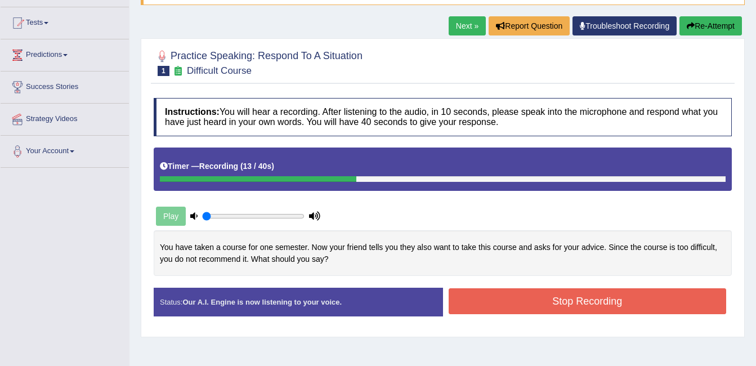
click at [712, 21] on button "Re-Attempt" at bounding box center [711, 25] width 62 height 19
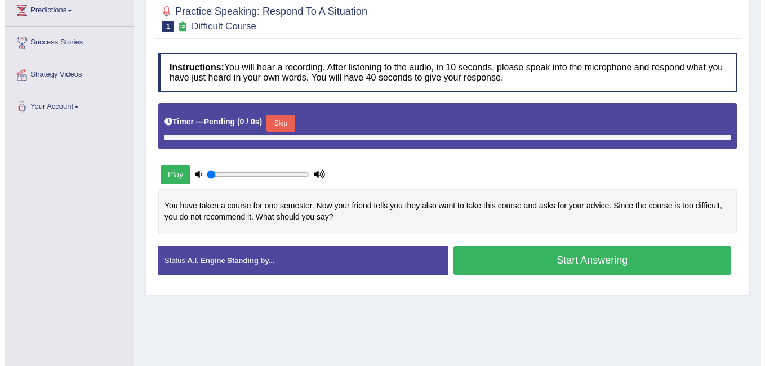
scroll to position [158, 0]
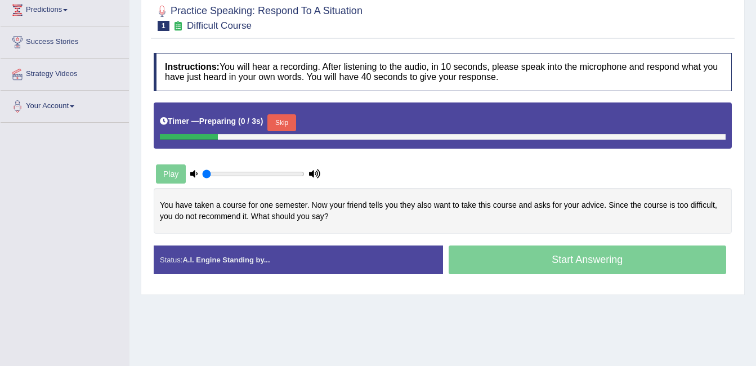
click at [275, 117] on button "Skip" at bounding box center [281, 122] width 28 height 17
click at [336, 123] on button "Skip" at bounding box center [335, 122] width 28 height 17
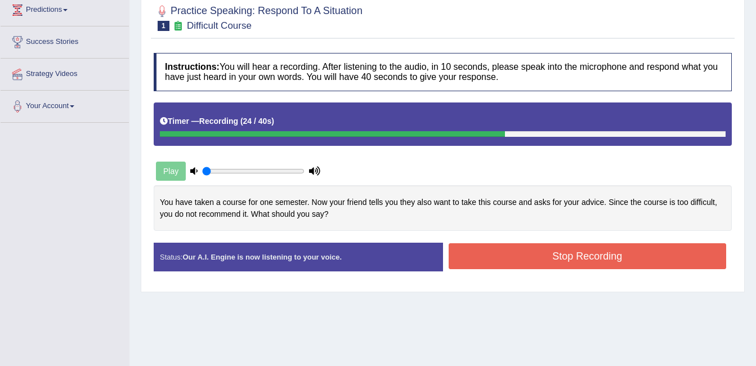
click at [491, 254] on button "Stop Recording" at bounding box center [588, 256] width 278 height 26
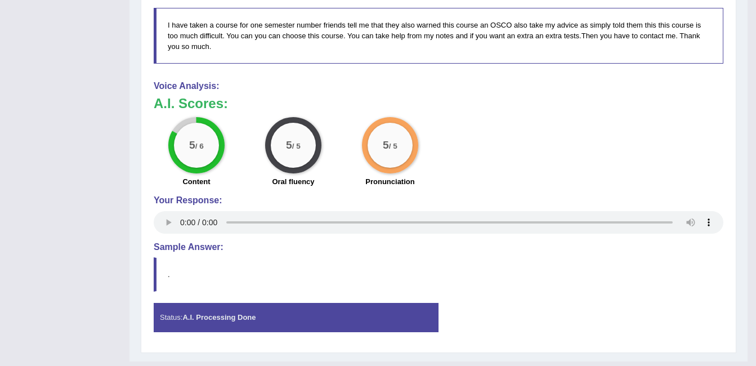
scroll to position [503, 0]
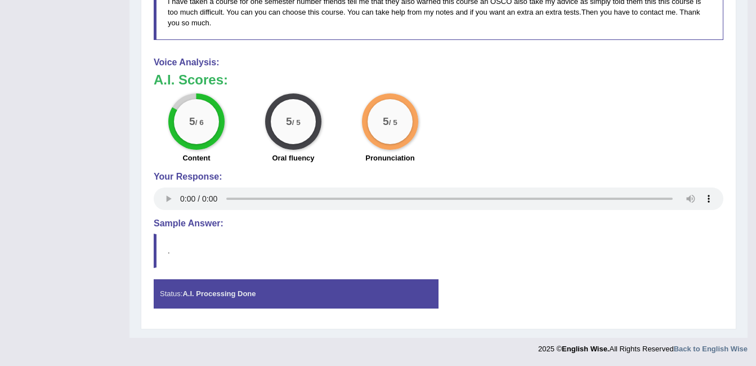
click at [171, 254] on blockquote "." at bounding box center [439, 251] width 570 height 34
click at [190, 225] on h4 "Sample Answer:" at bounding box center [439, 223] width 570 height 10
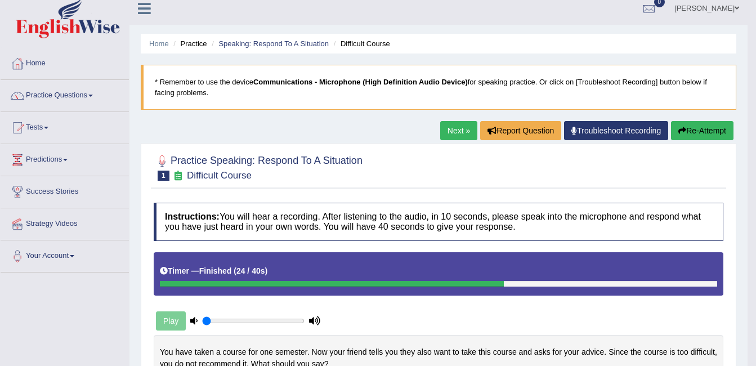
scroll to position [0, 0]
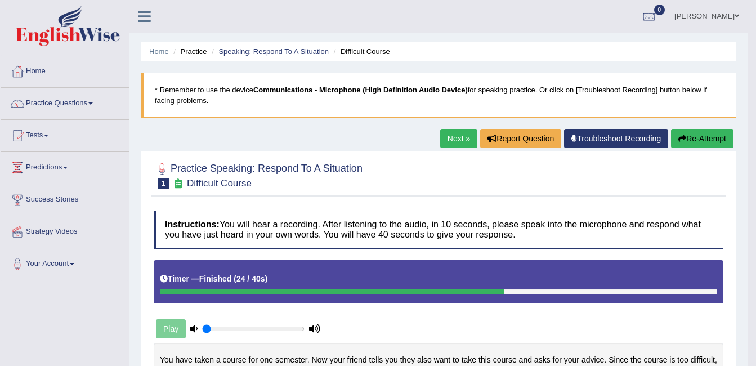
click at [467, 133] on link "Next »" at bounding box center [458, 138] width 37 height 19
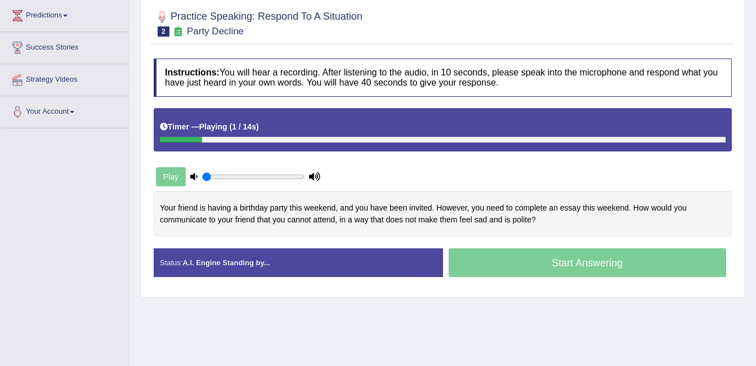
scroll to position [203, 0]
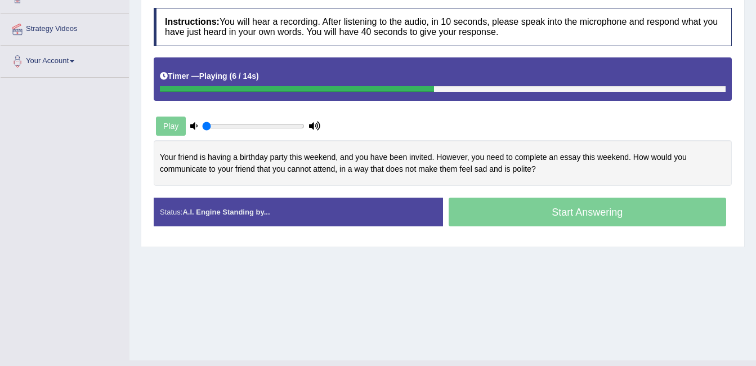
click at [539, 223] on div "Start Answering" at bounding box center [587, 214] width 289 height 32
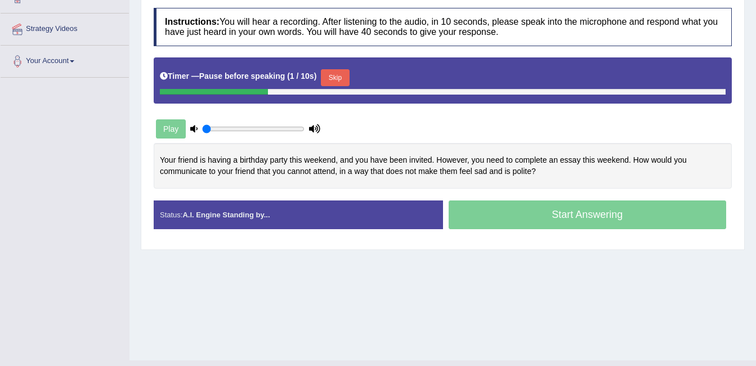
click at [338, 76] on button "Skip" at bounding box center [335, 77] width 28 height 17
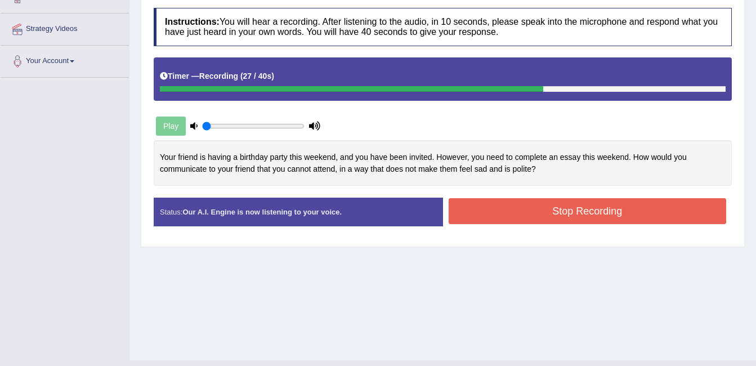
click at [465, 206] on button "Stop Recording" at bounding box center [588, 211] width 278 height 26
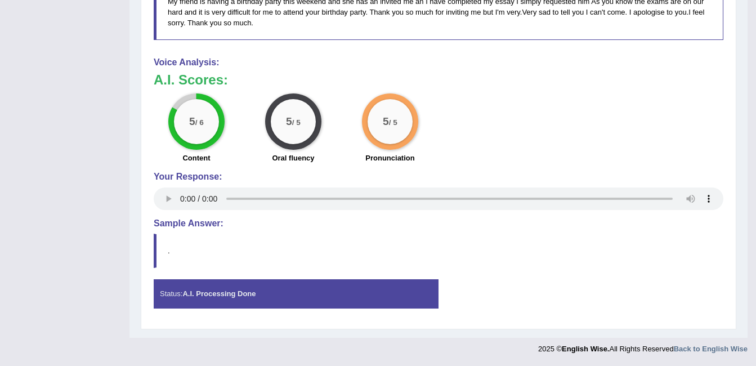
scroll to position [464, 0]
